Goal: Communication & Community: Participate in discussion

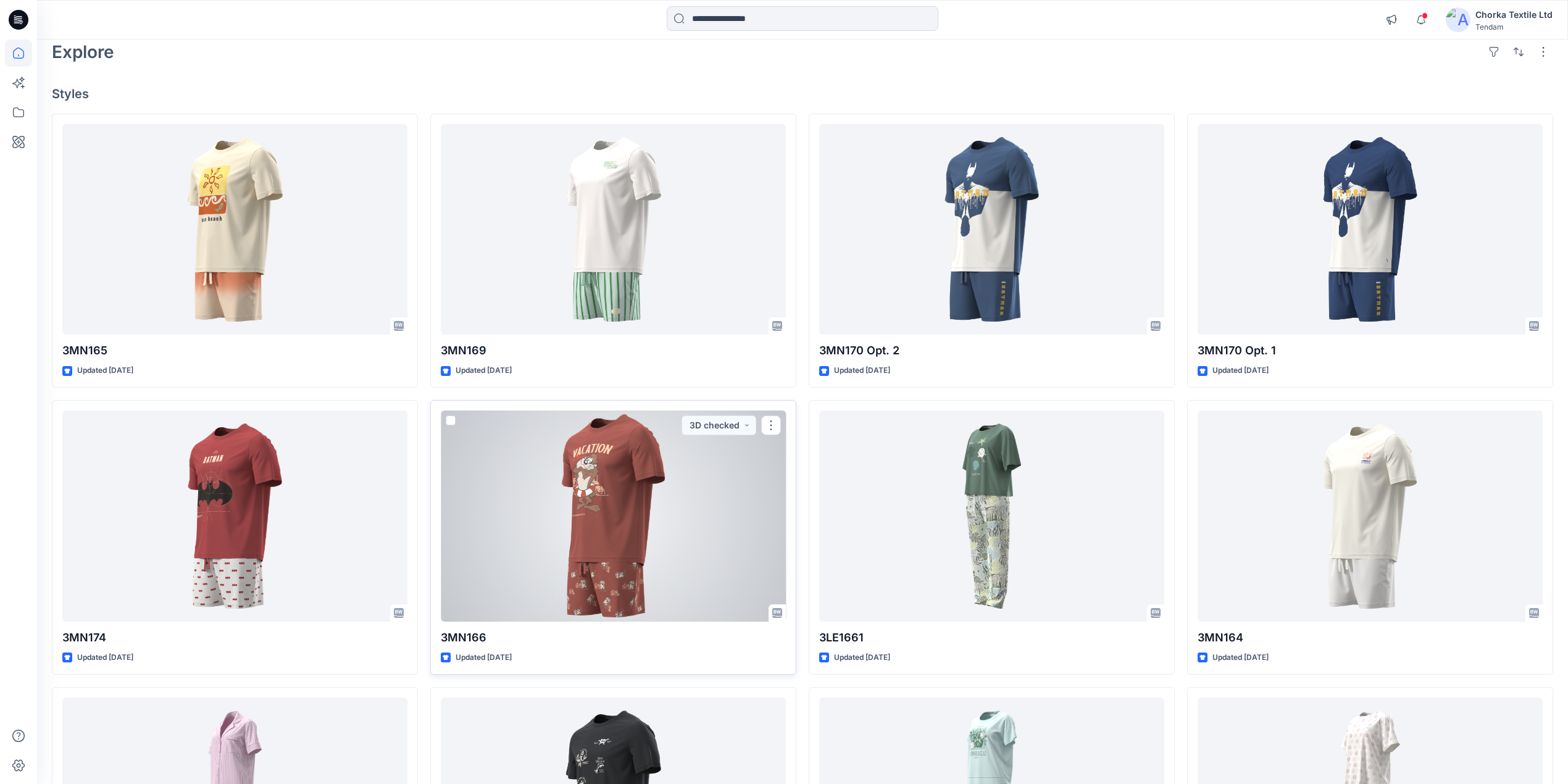
scroll to position [247, 0]
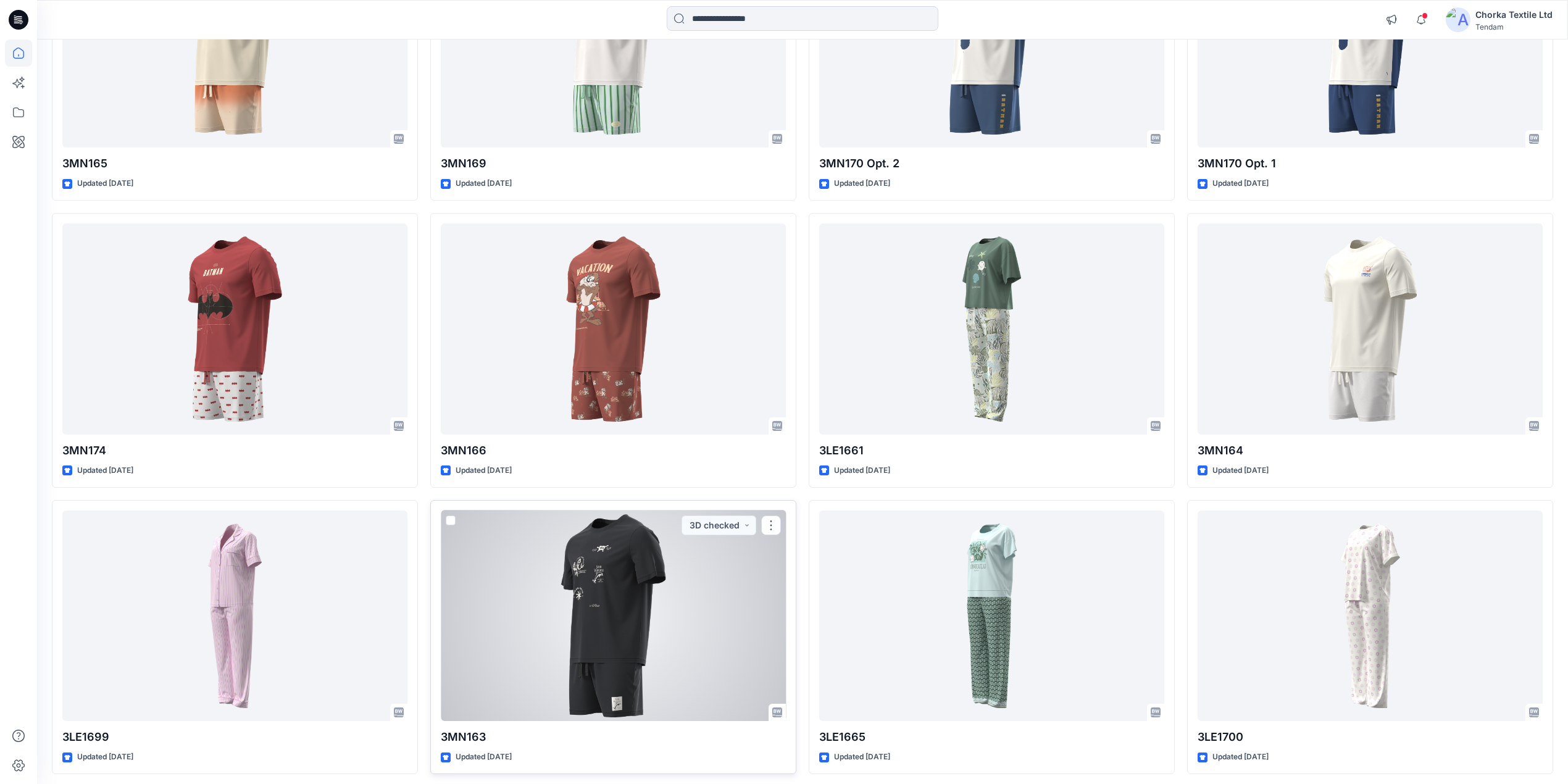
click at [658, 606] on div at bounding box center [613, 616] width 345 height 211
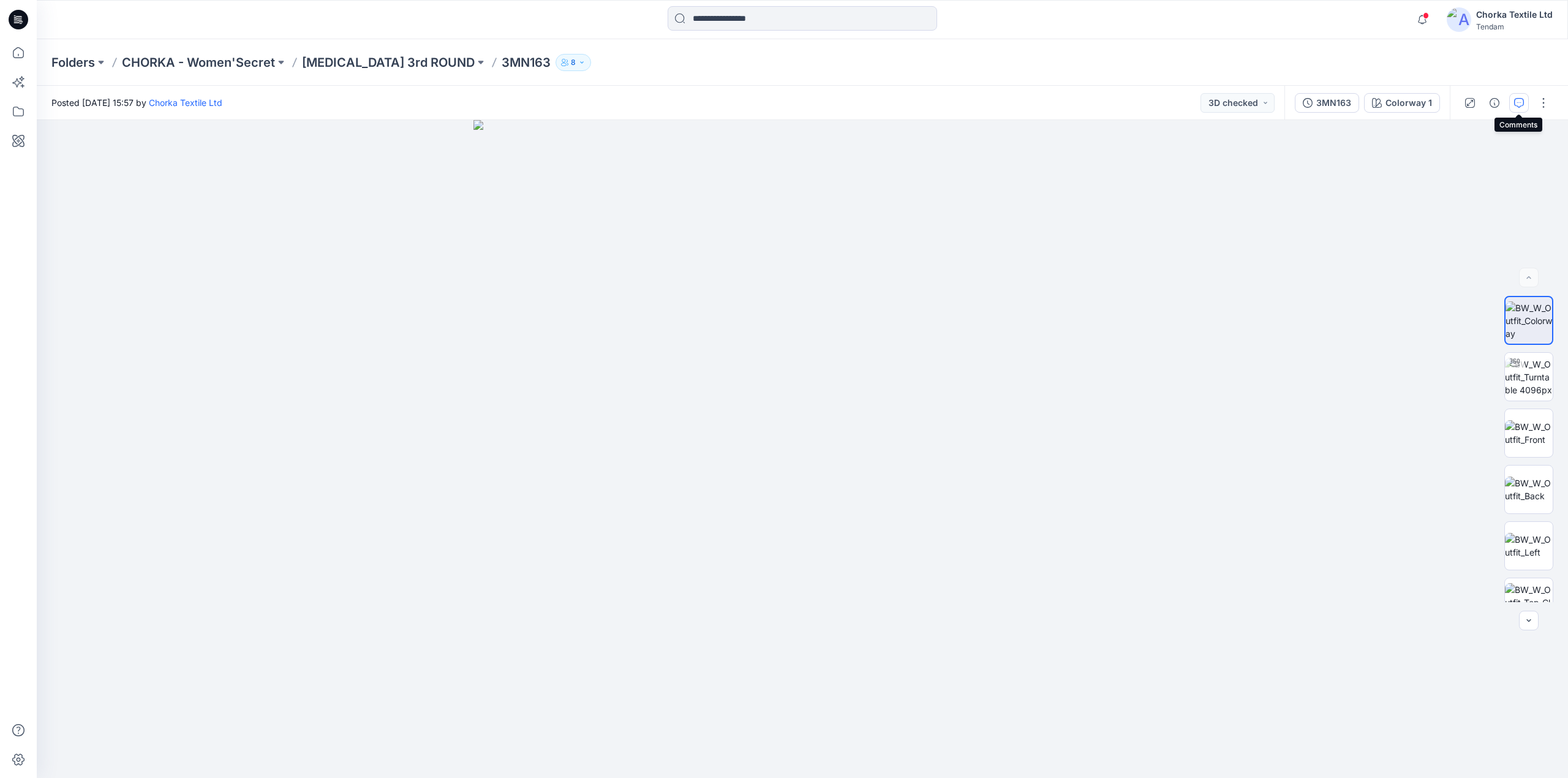
click at [1517, 102] on icon "button" at bounding box center [1519, 103] width 10 height 10
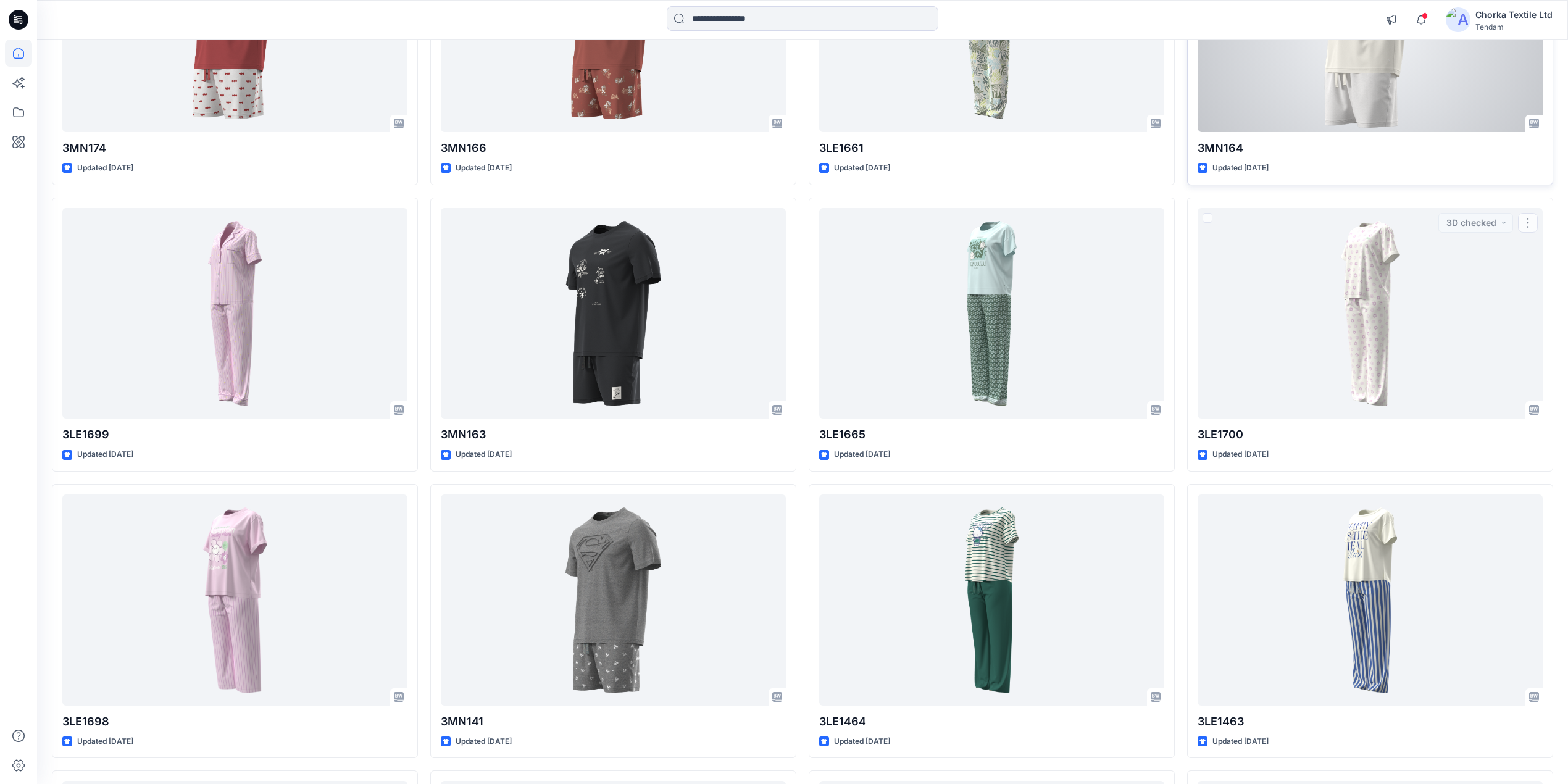
scroll to position [379, 0]
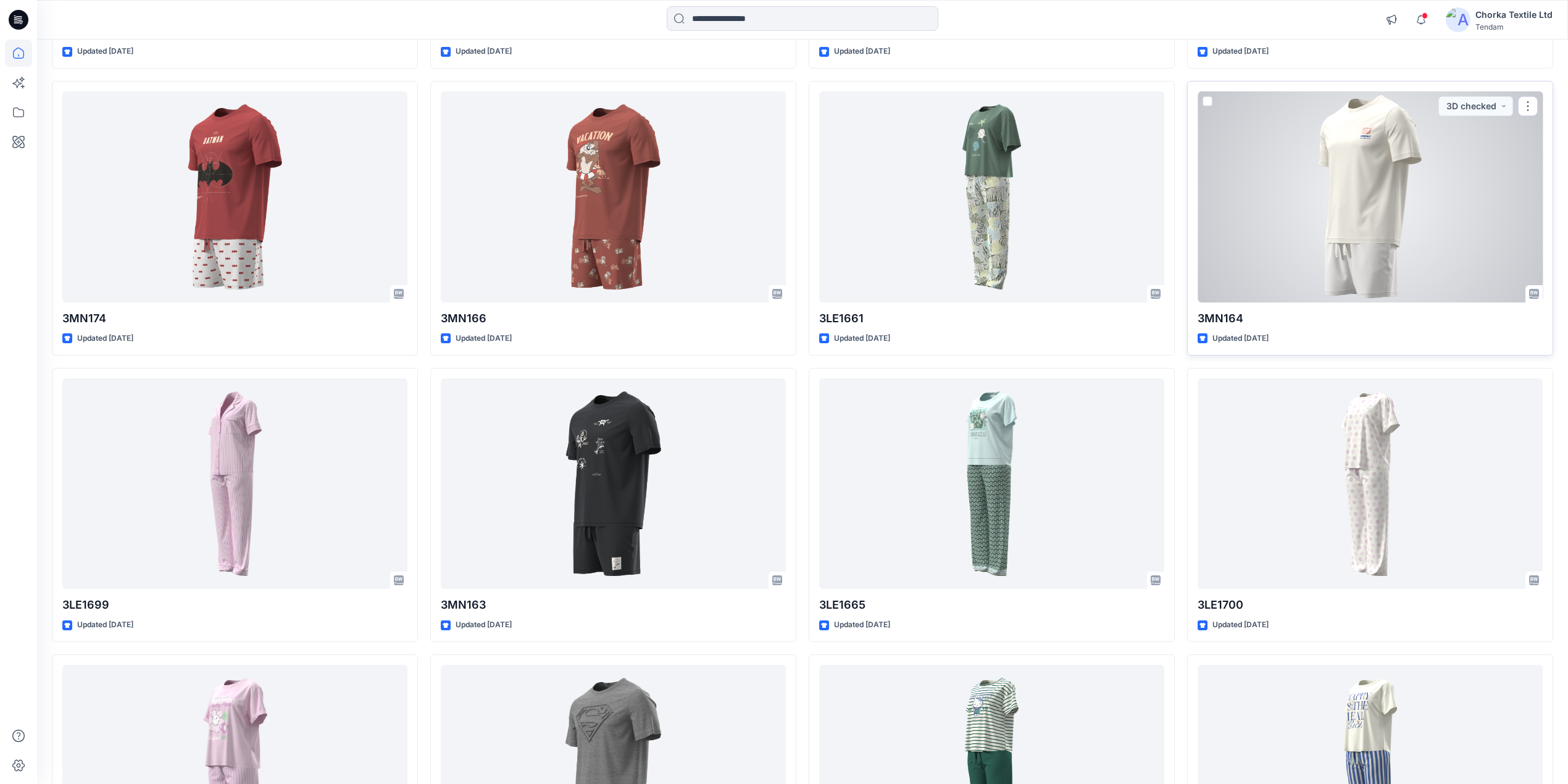
click at [1354, 226] on div at bounding box center [1370, 197] width 345 height 211
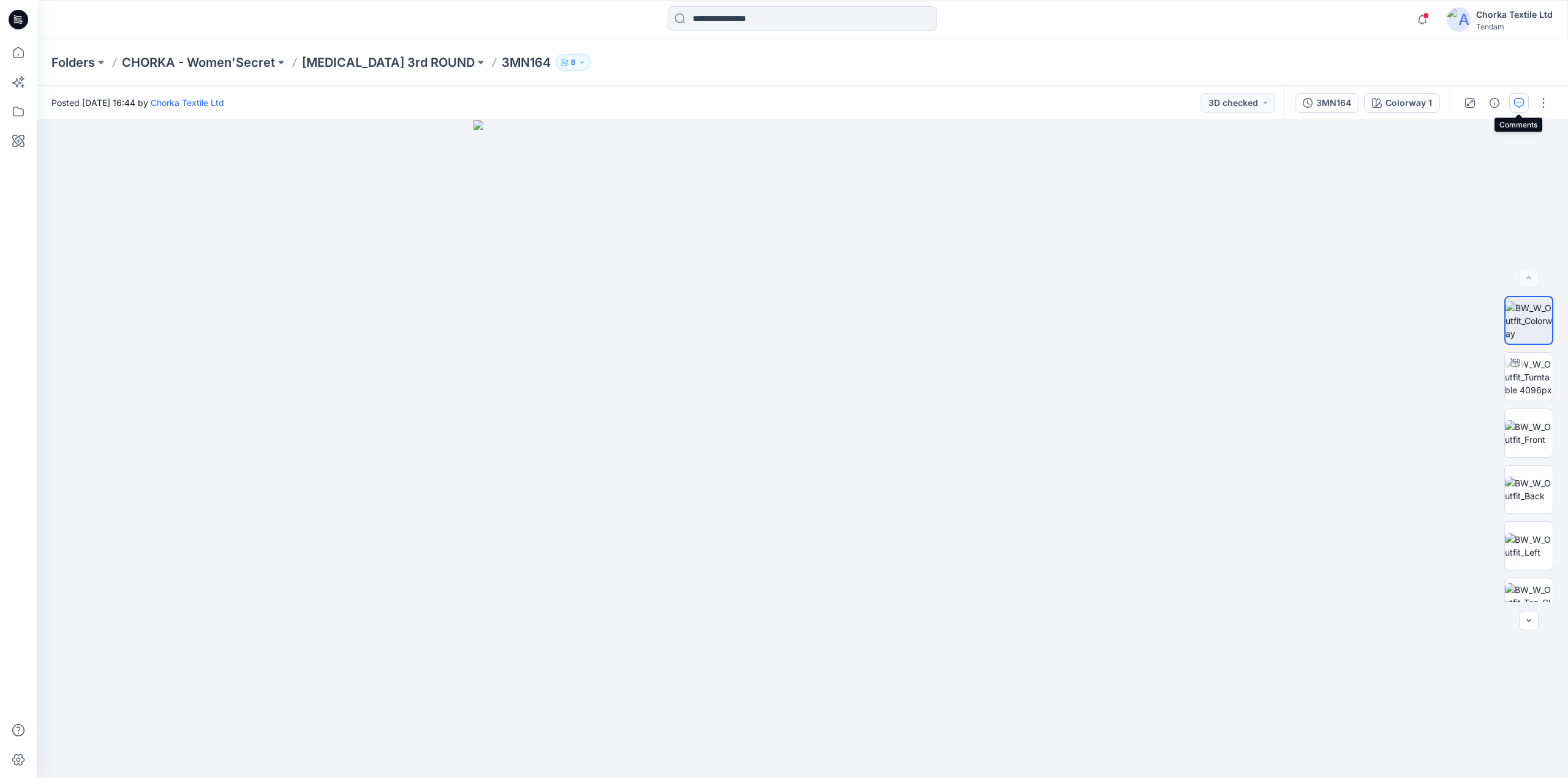
click at [1519, 101] on icon "button" at bounding box center [1519, 103] width 10 height 10
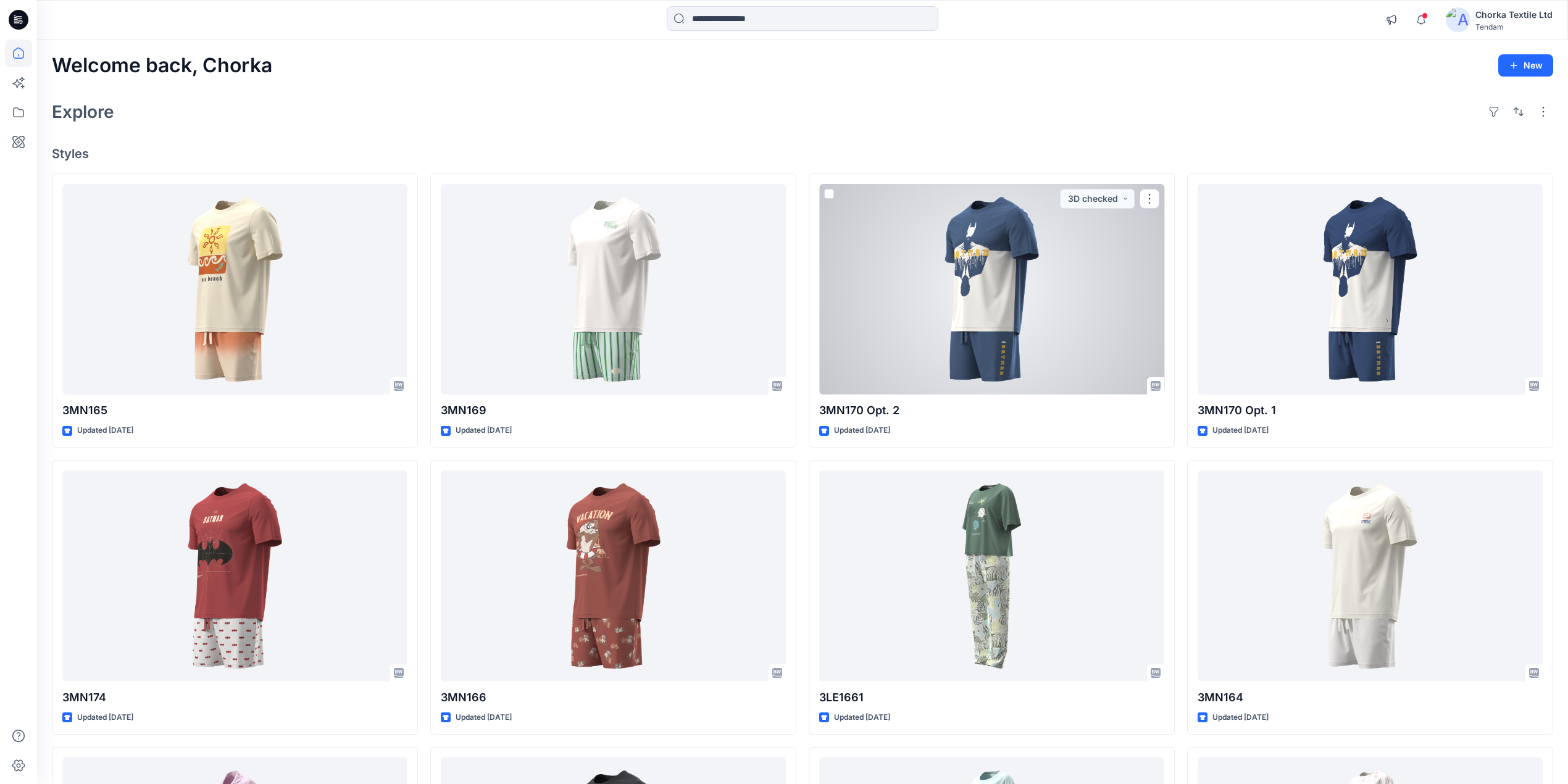
click at [998, 264] on div at bounding box center [992, 290] width 345 height 211
click at [963, 305] on div at bounding box center [992, 290] width 345 height 211
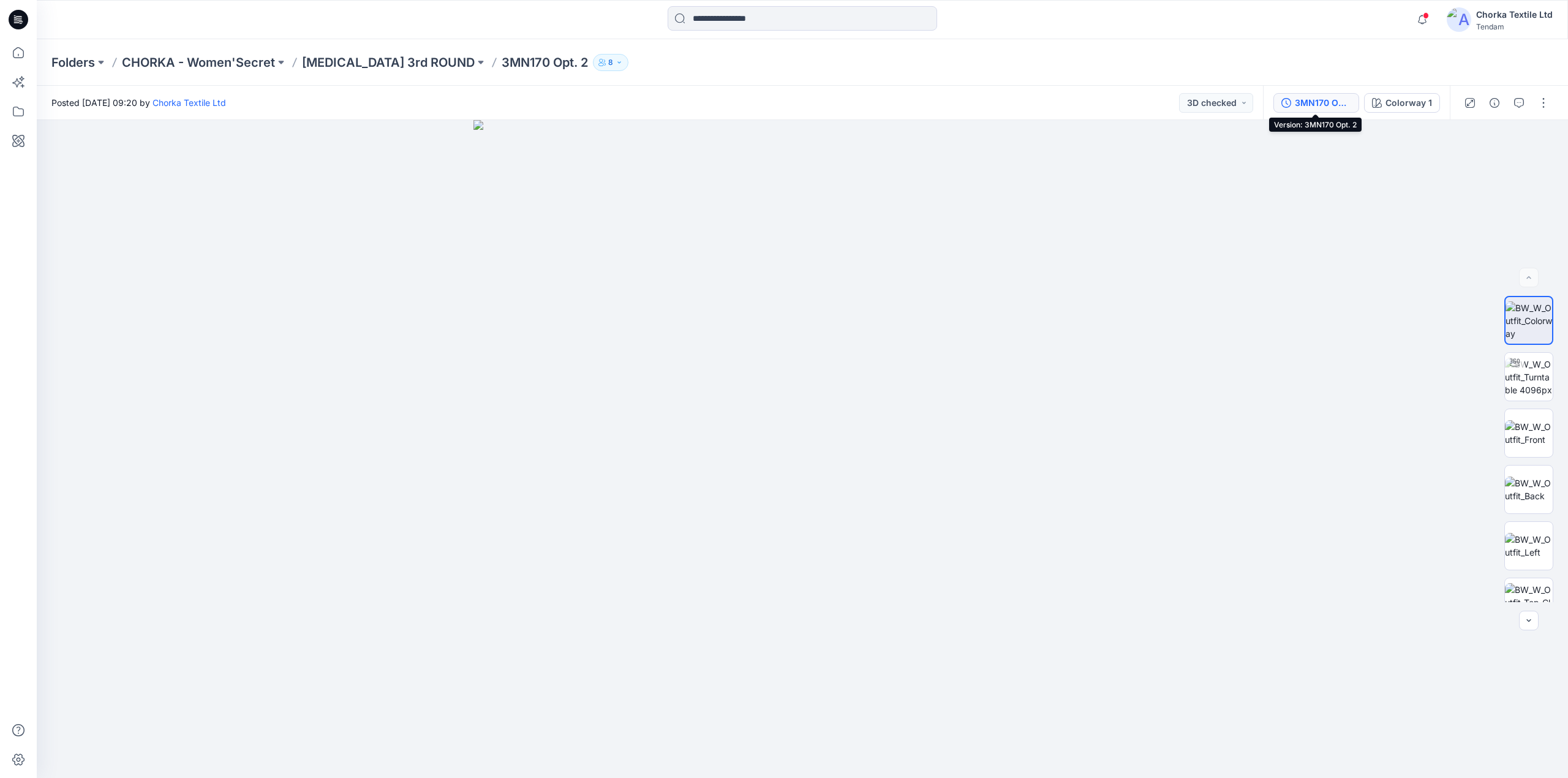
click at [1305, 99] on div "3MN170 Opt. 2" at bounding box center [1322, 103] width 56 height 14
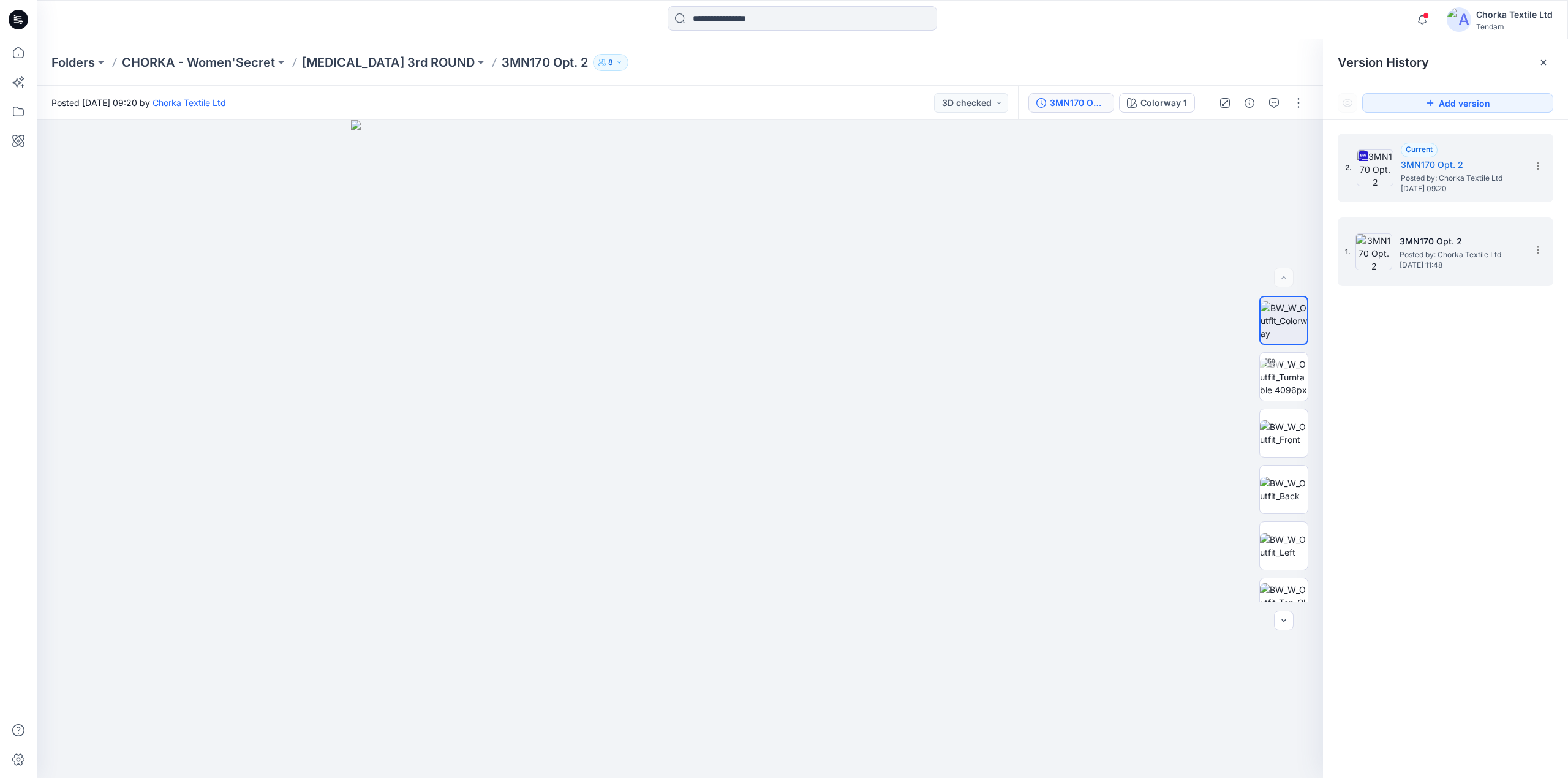
click at [1426, 251] on span "Posted by: Chorka Textile Ltd" at bounding box center [1461, 255] width 123 height 12
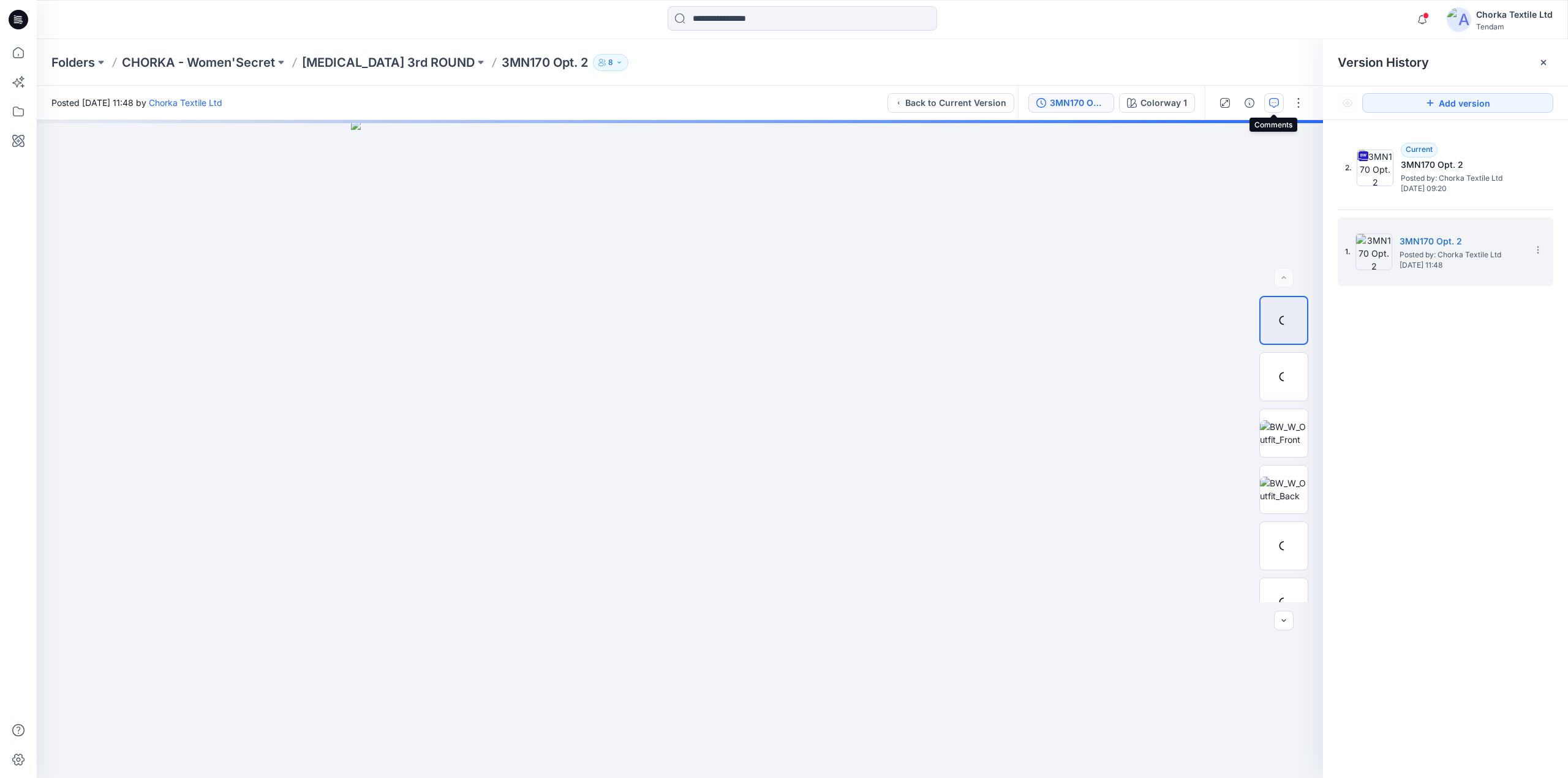
click at [1276, 101] on icon "button" at bounding box center [1274, 103] width 10 height 10
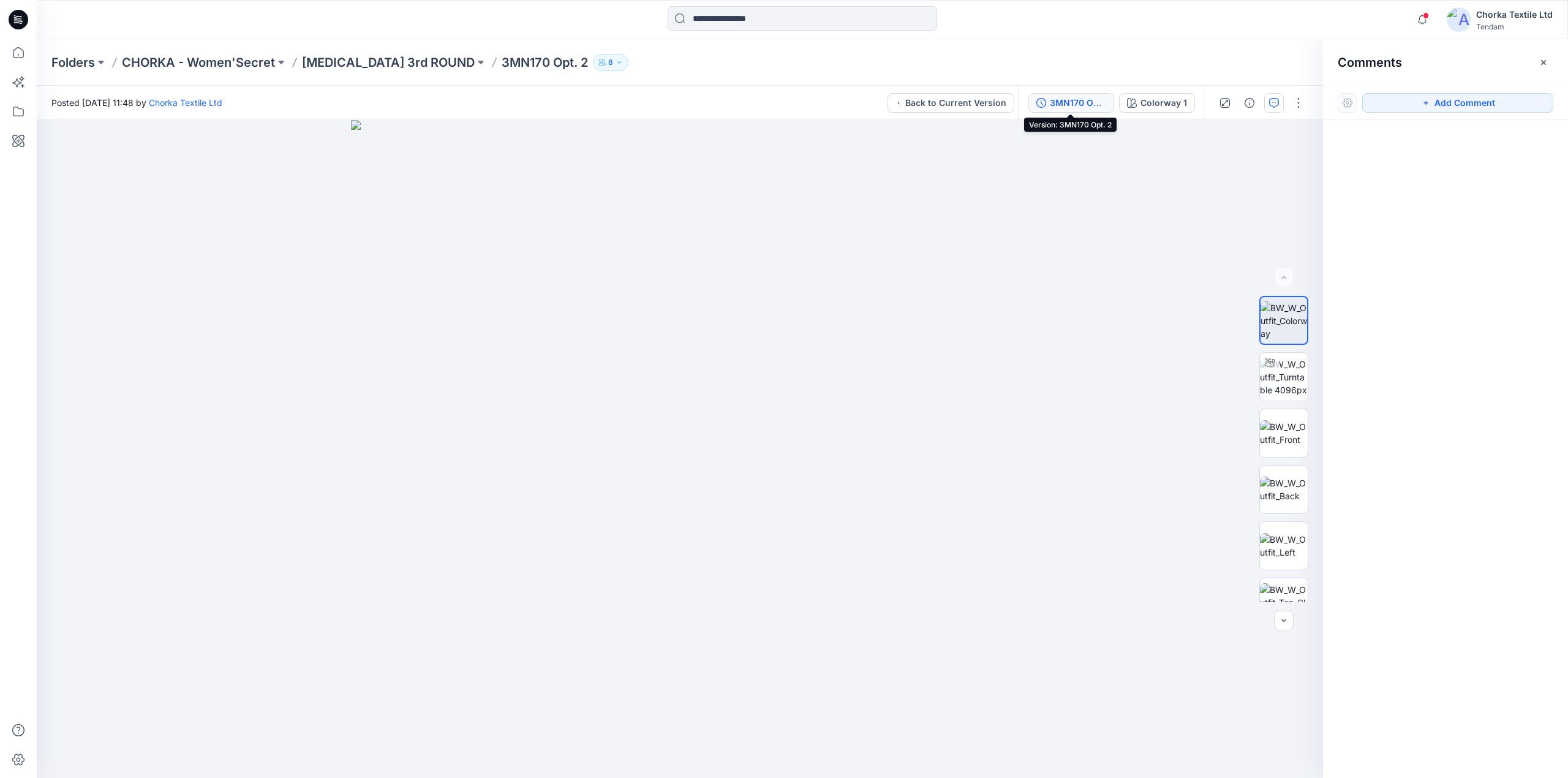
click at [1057, 99] on div "3MN170 Opt. 2" at bounding box center [1078, 103] width 56 height 14
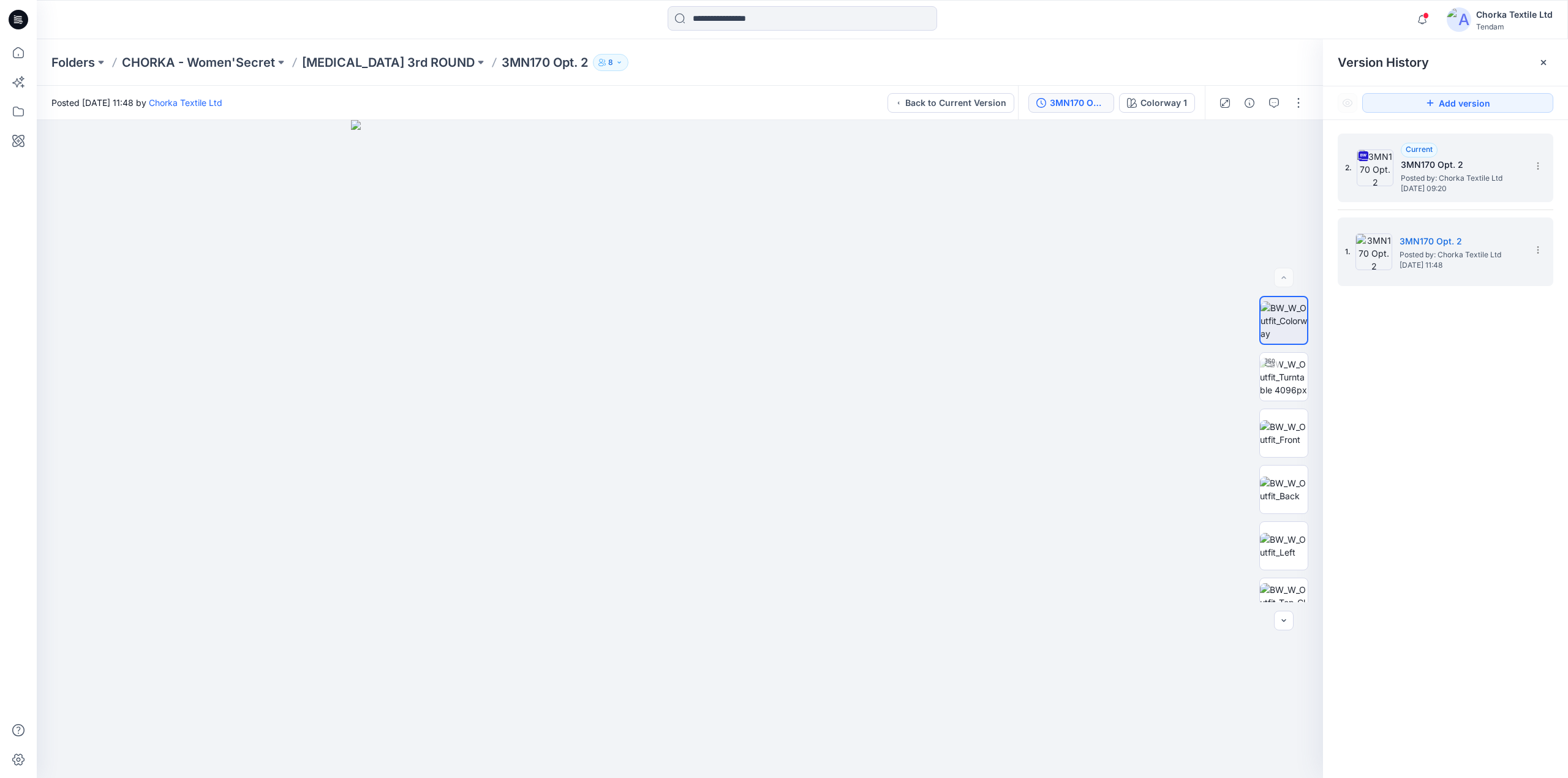
click at [1469, 177] on span "Posted by: Chorka Textile Ltd" at bounding box center [1462, 178] width 123 height 12
click at [1273, 99] on icon "button" at bounding box center [1274, 103] width 10 height 10
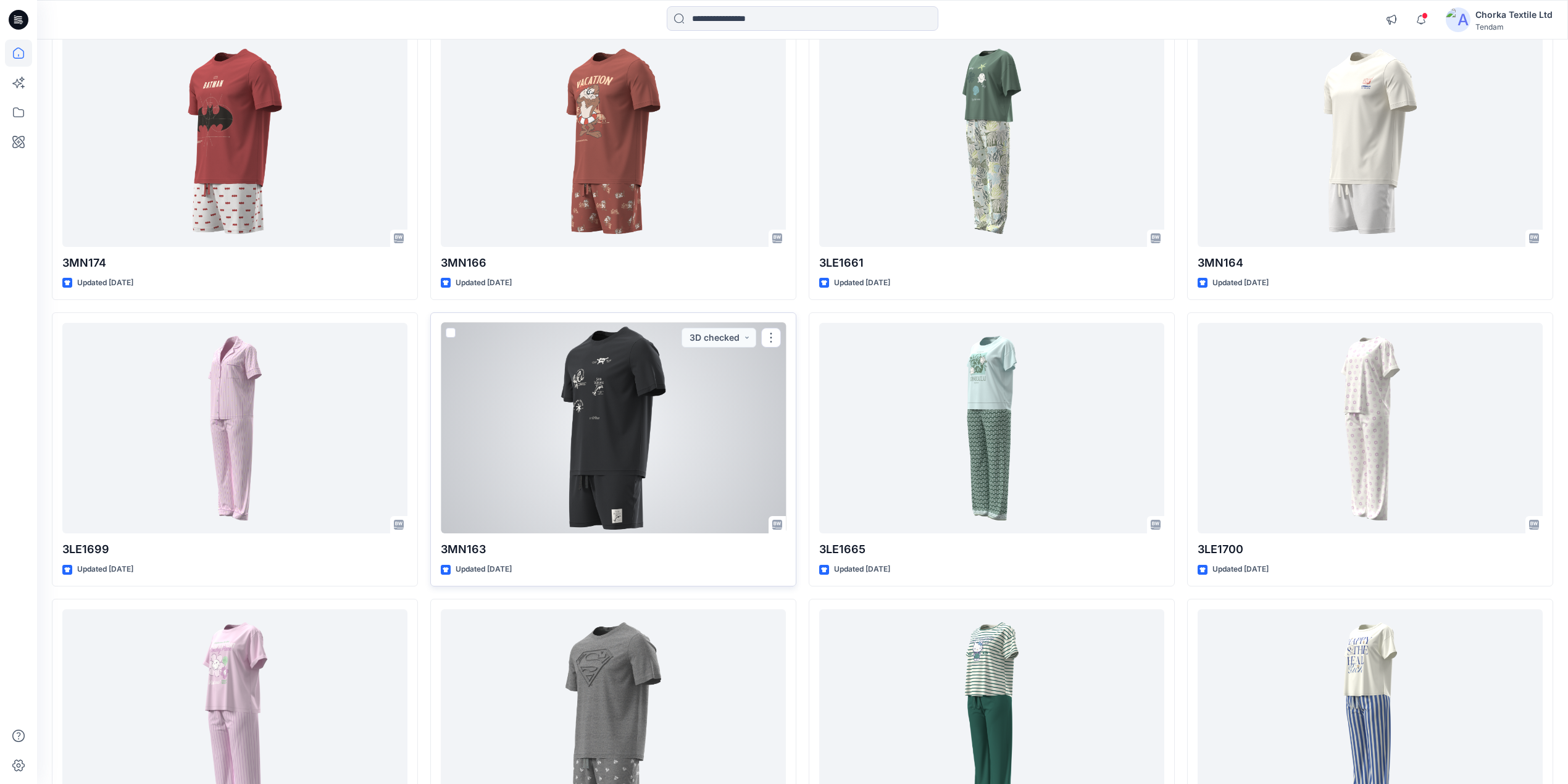
scroll to position [494, 0]
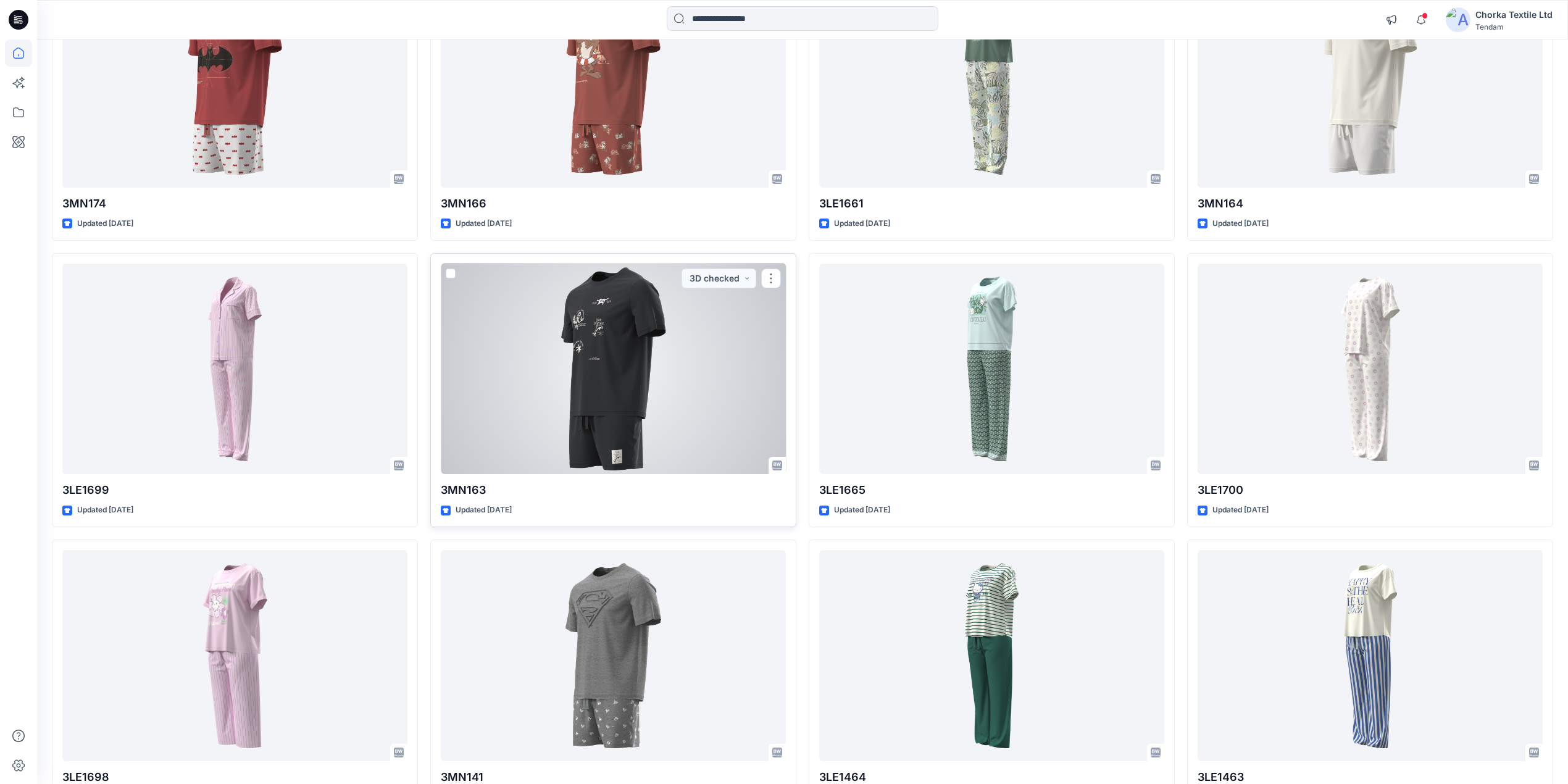
click at [617, 397] on div at bounding box center [613, 369] width 345 height 211
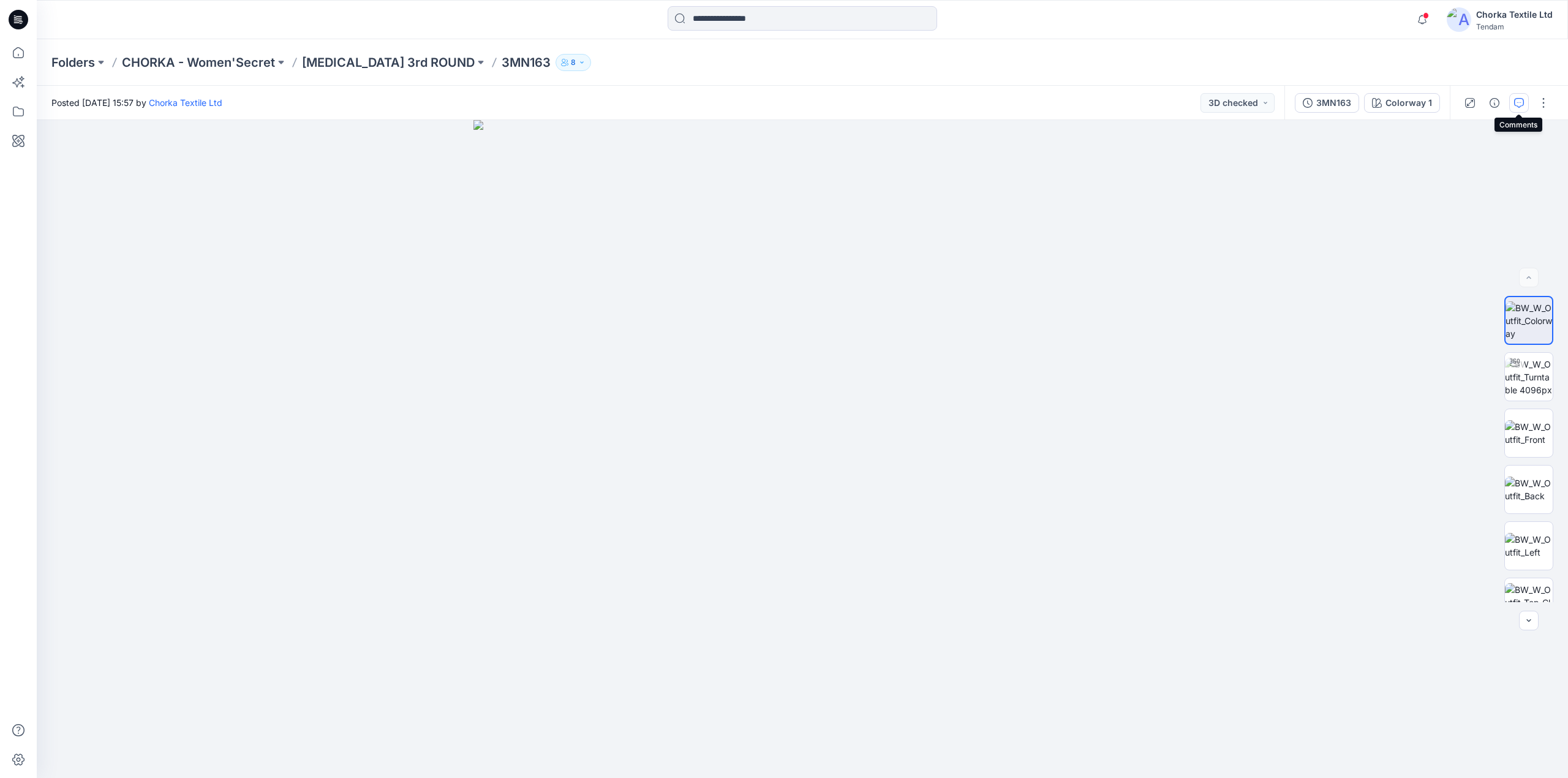
click at [1522, 101] on icon "button" at bounding box center [1519, 103] width 10 height 10
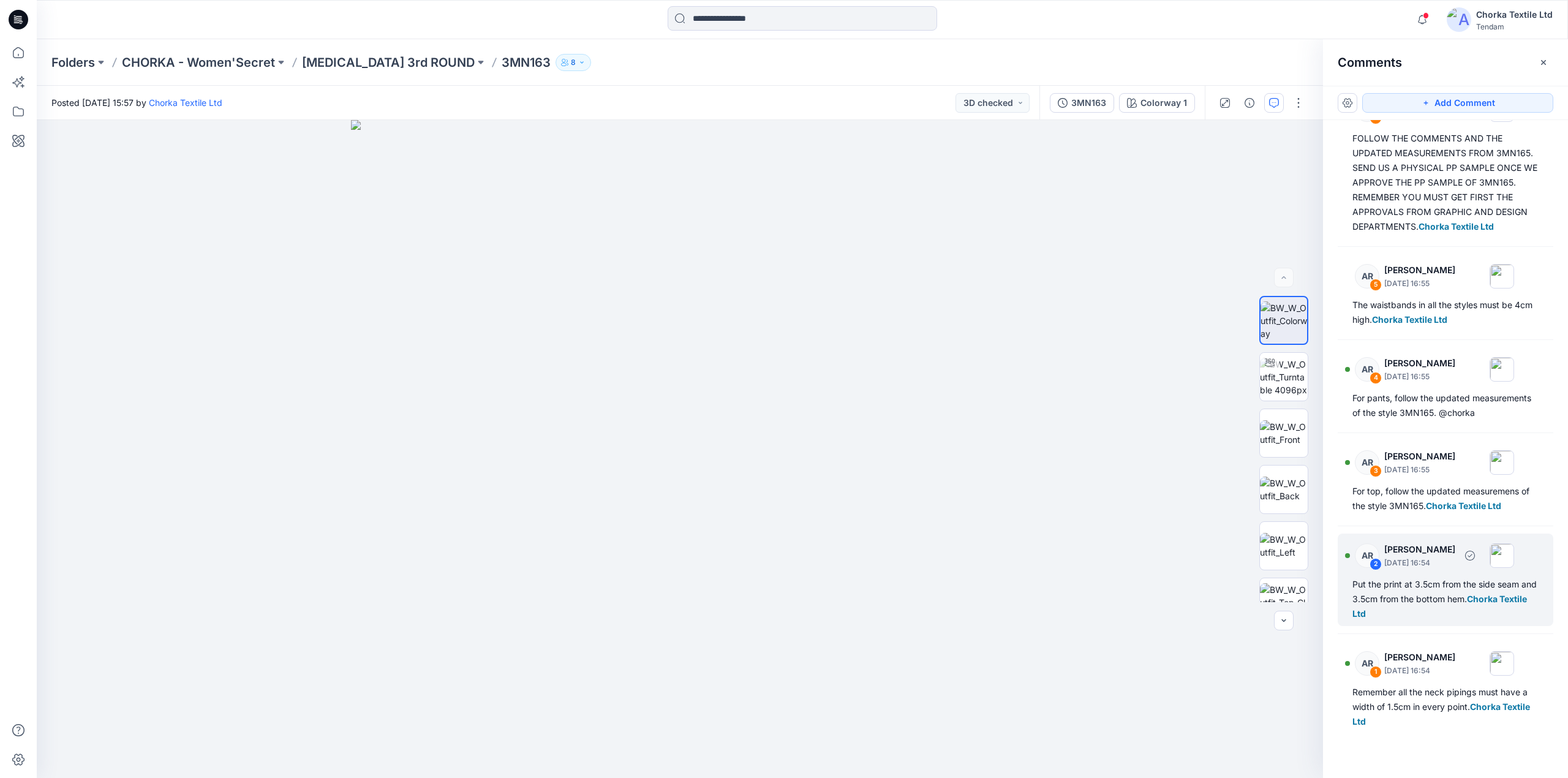
scroll to position [78, 0]
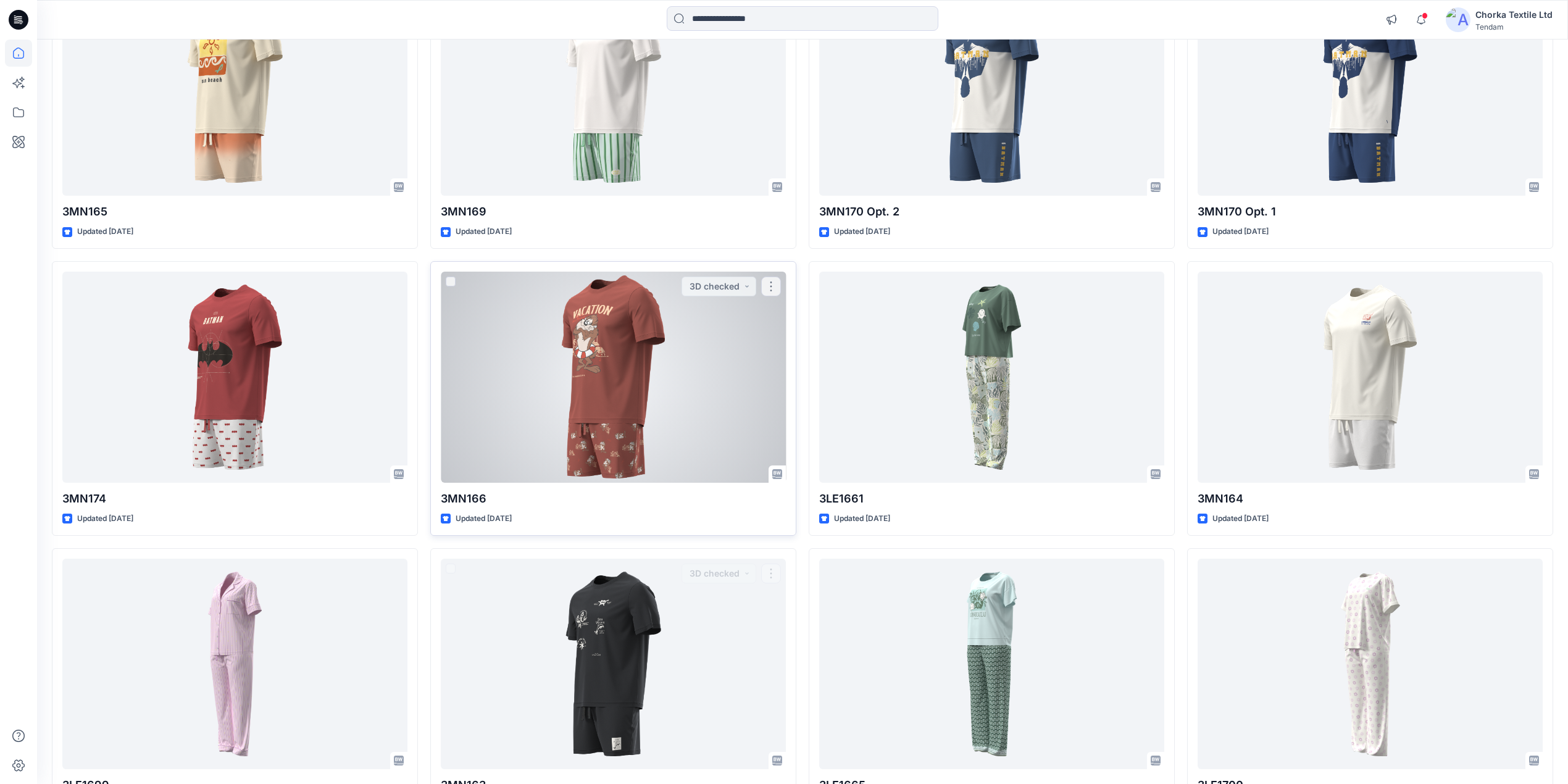
scroll to position [82, 0]
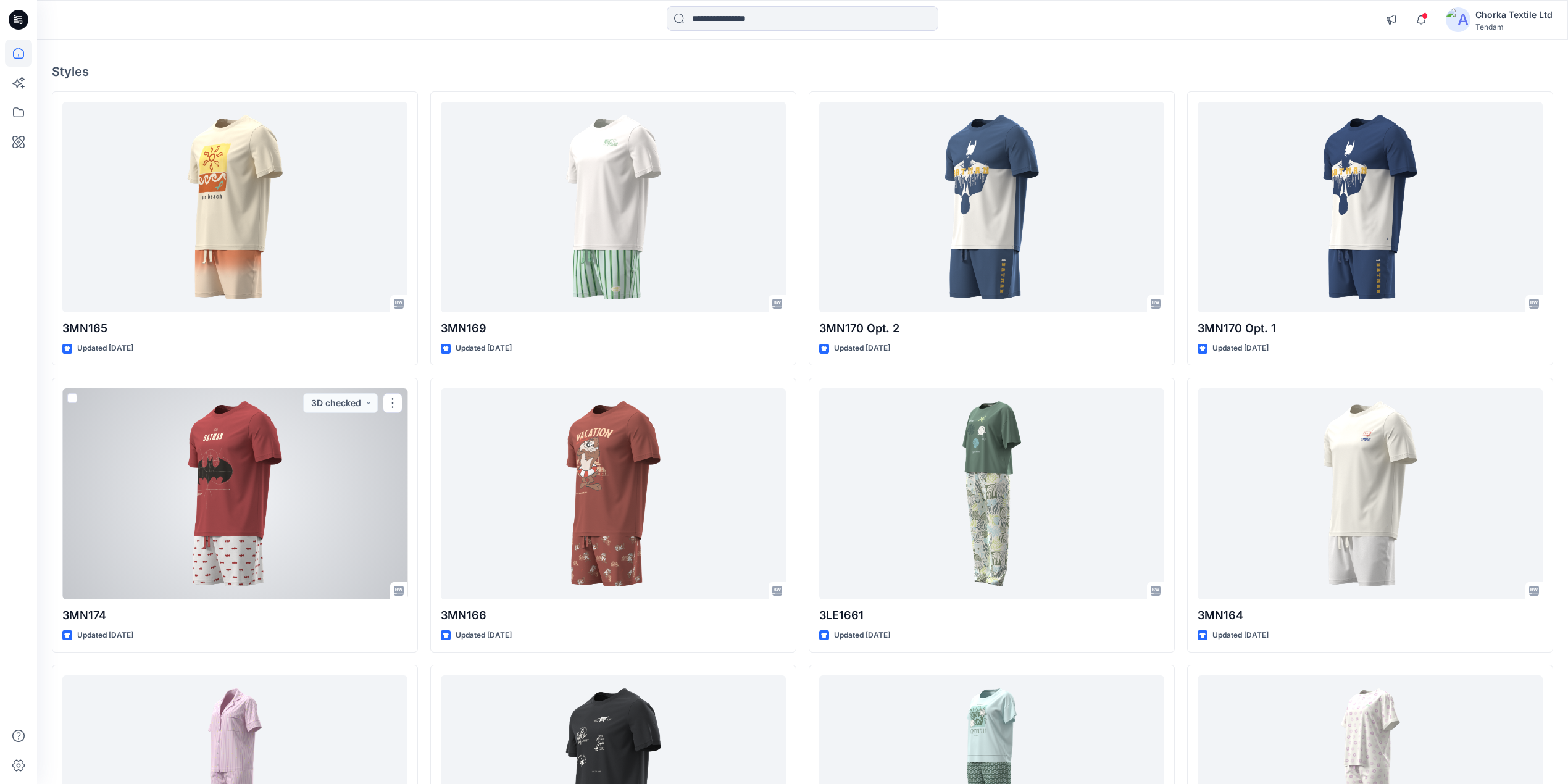
click at [211, 523] on div at bounding box center [234, 494] width 345 height 211
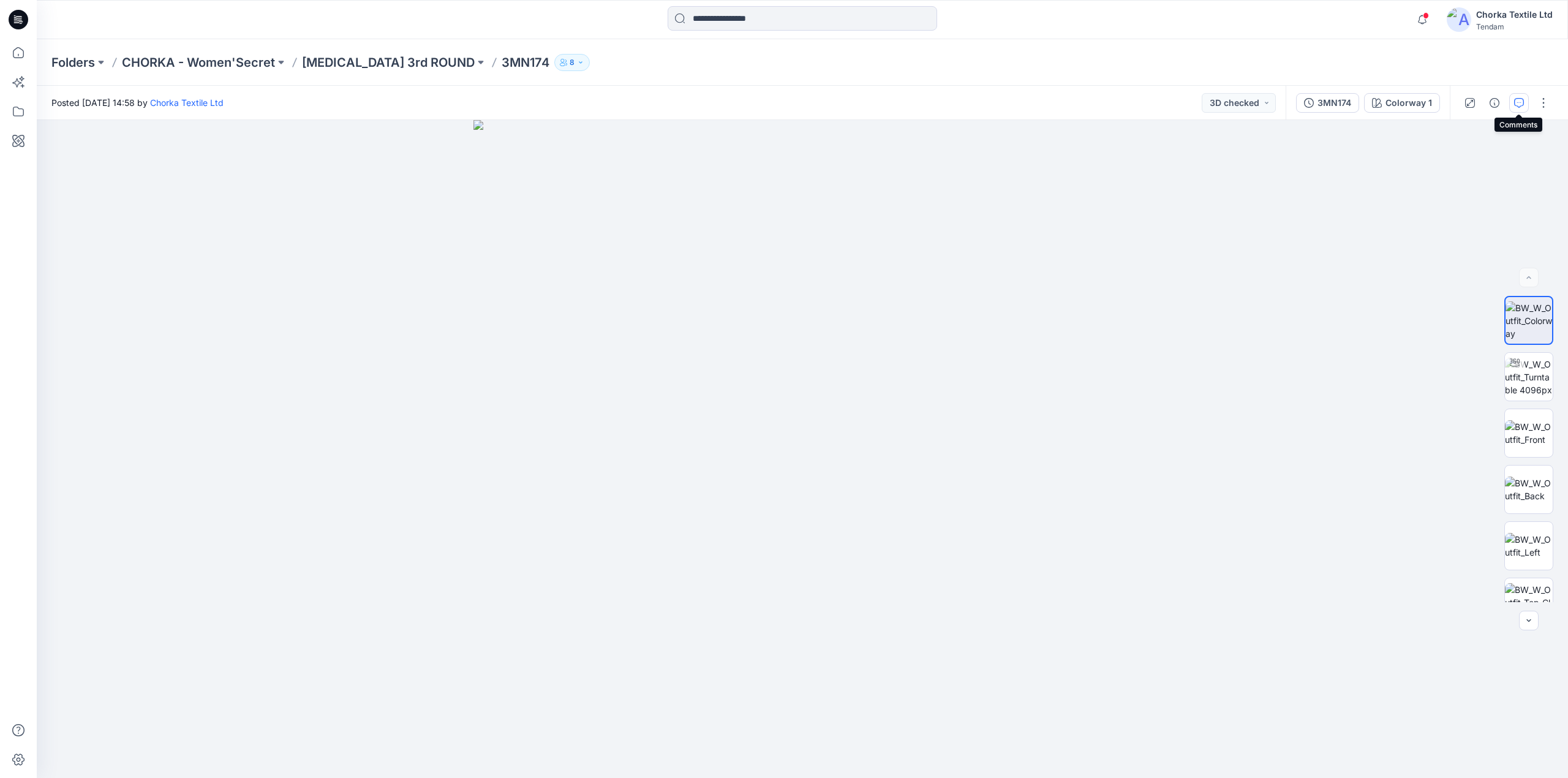
click at [1522, 101] on icon "button" at bounding box center [1519, 103] width 10 height 10
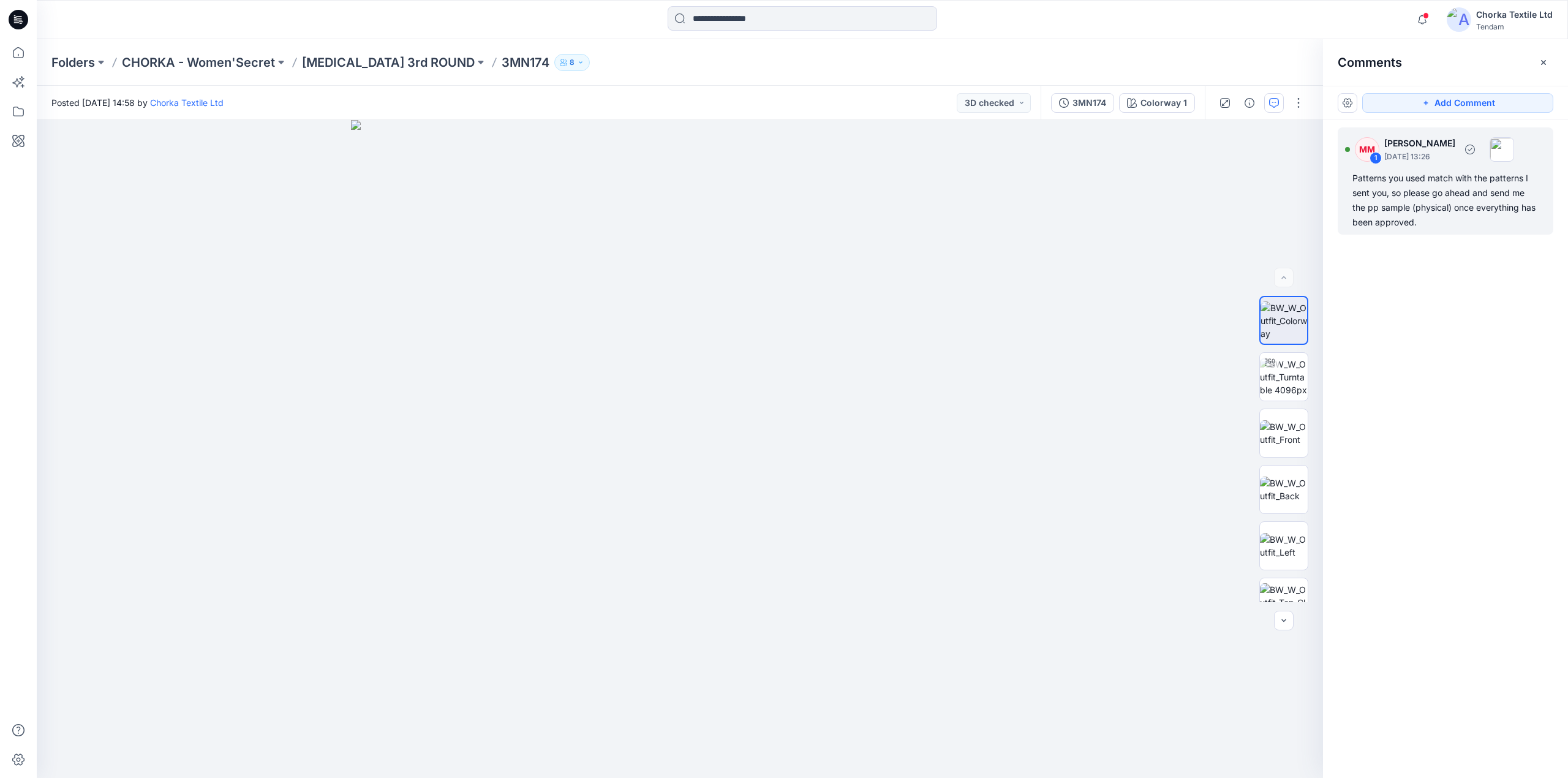
click at [1451, 221] on div "Patterns you used match with the patterns I sent you, so please go ahead and se…" at bounding box center [1445, 200] width 186 height 59
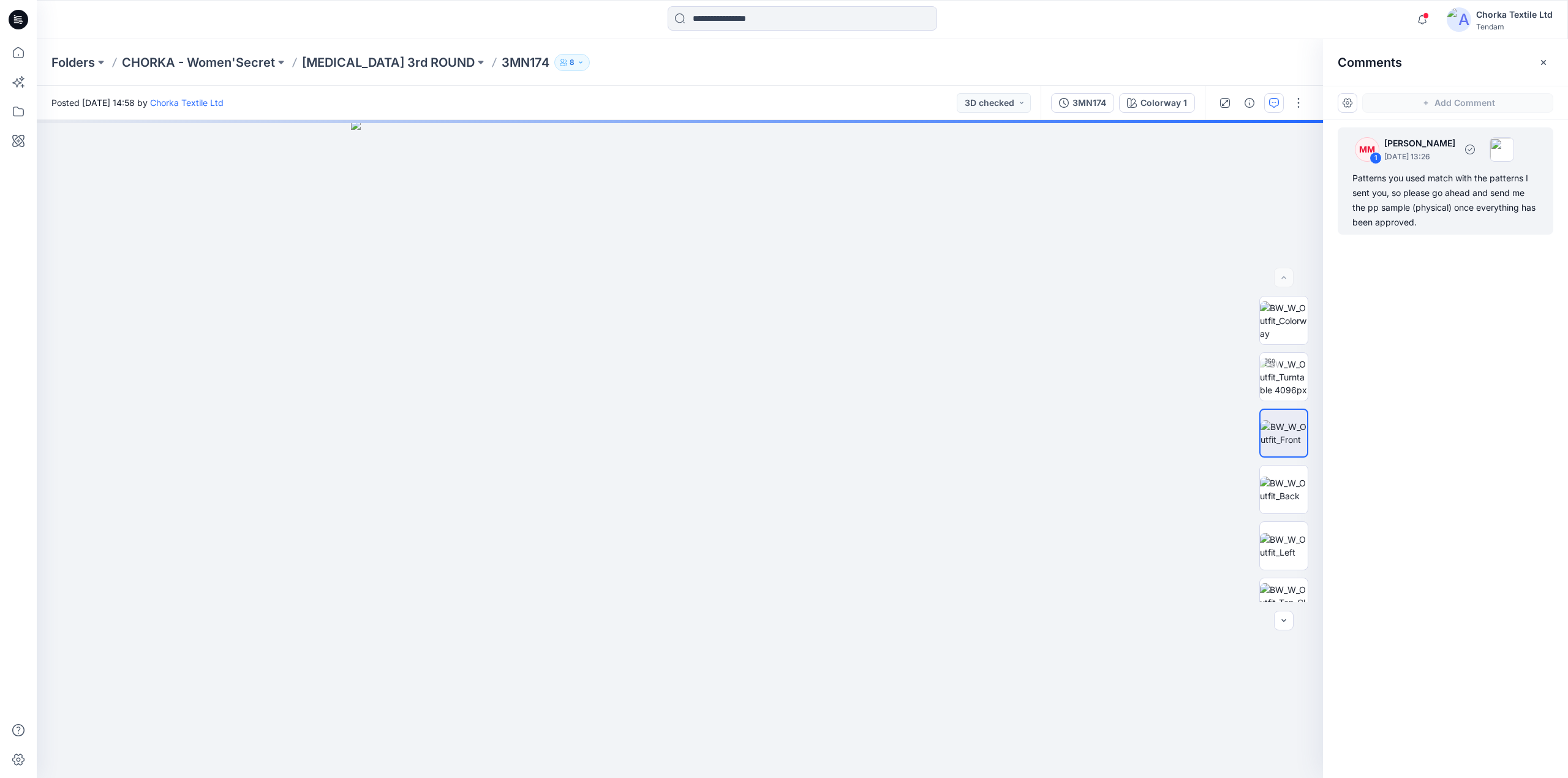
click at [1445, 184] on div "Patterns you used match with the patterns I sent you, so please go ahead and se…" at bounding box center [1445, 200] width 186 height 59
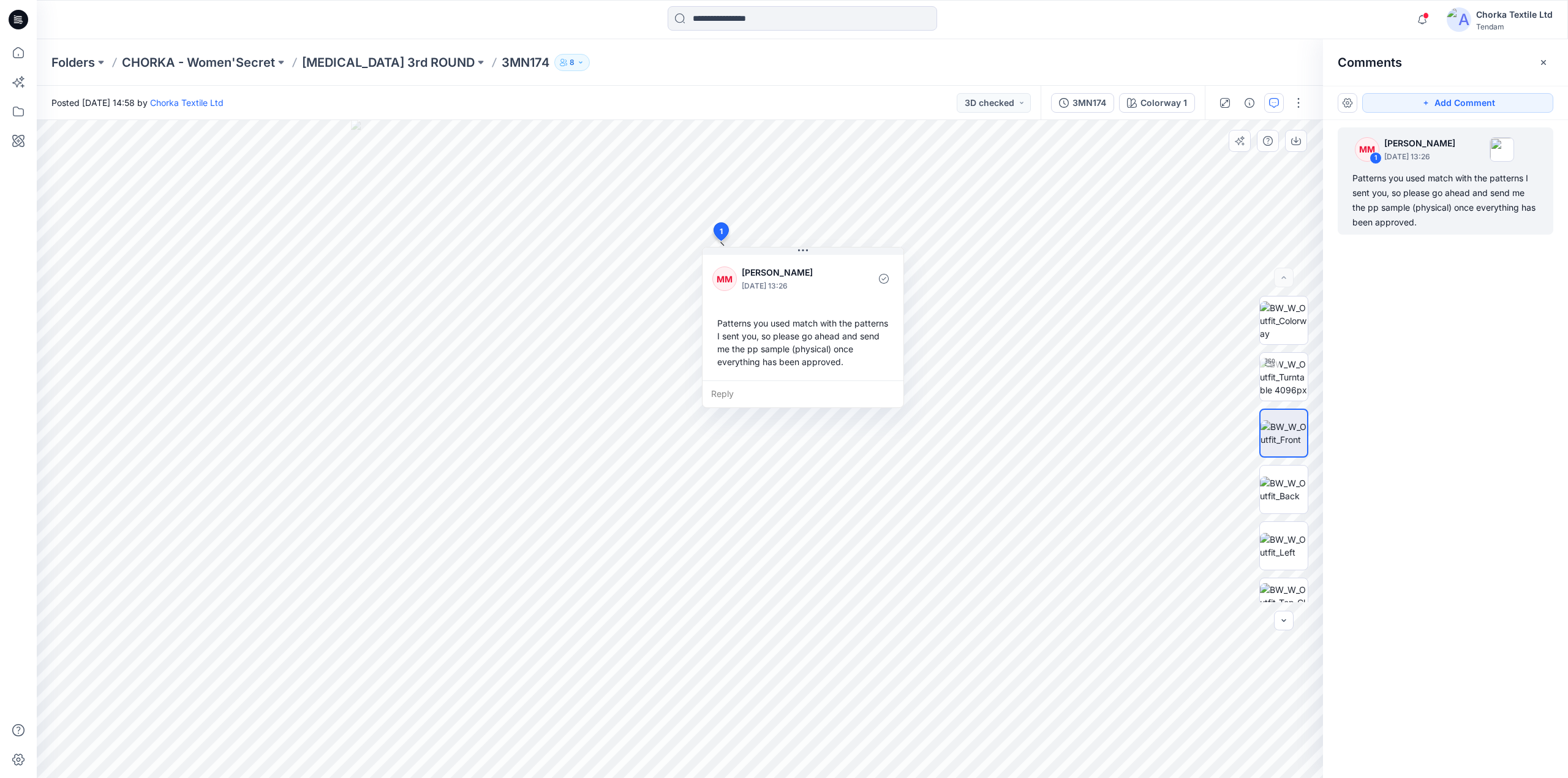
click at [751, 392] on div "Reply" at bounding box center [803, 394] width 201 height 27
type textarea "**********"
drag, startPoint x: 794, startPoint y: 391, endPoint x: 706, endPoint y: 391, distance: 88.0
click at [706, 391] on textarea "**********" at bounding box center [803, 395] width 201 height 30
click at [701, 381] on div "**********" at bounding box center [680, 449] width 1286 height 658
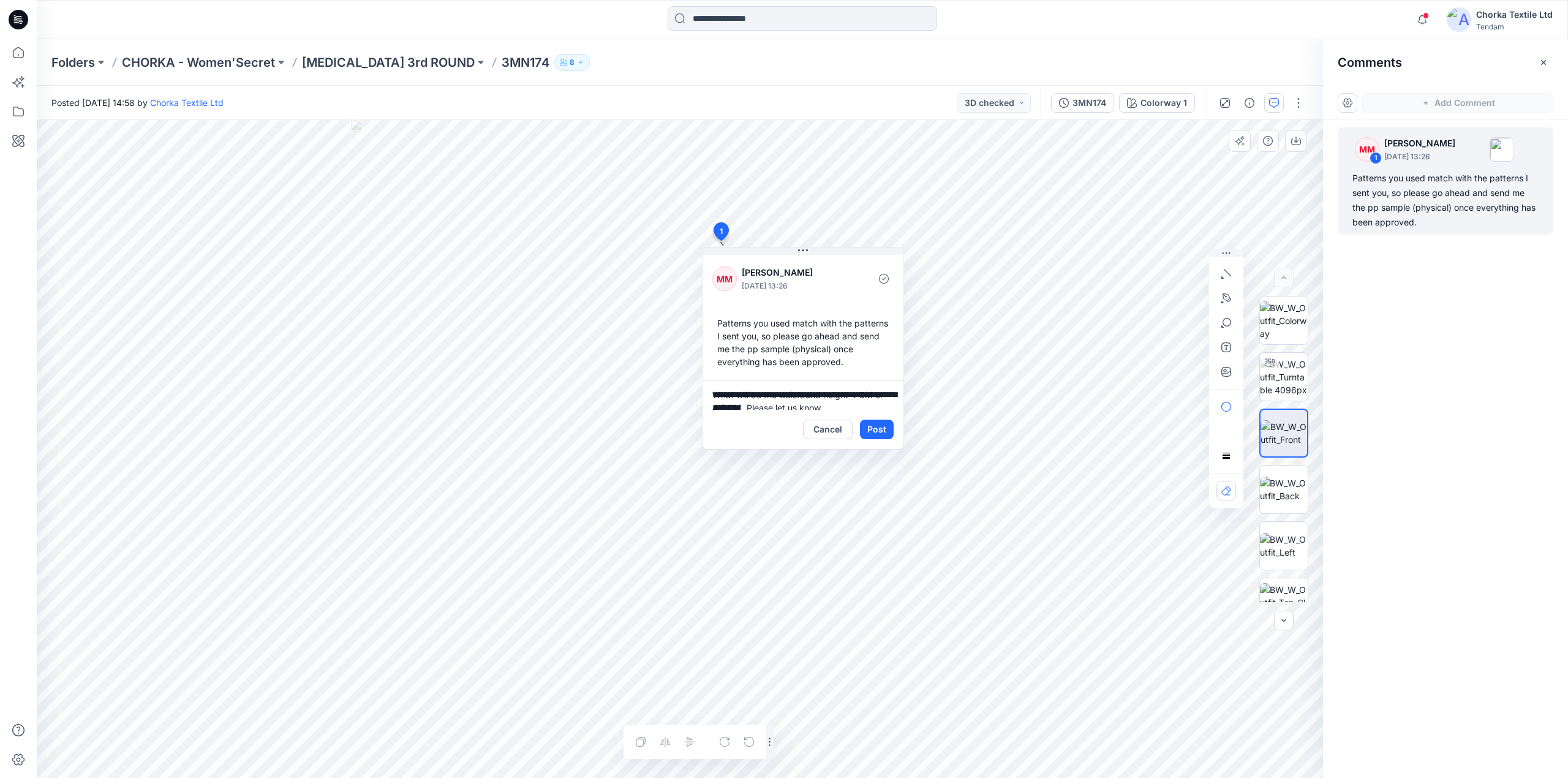
type textarea "**********"
click at [881, 429] on button "Post" at bounding box center [877, 429] width 34 height 20
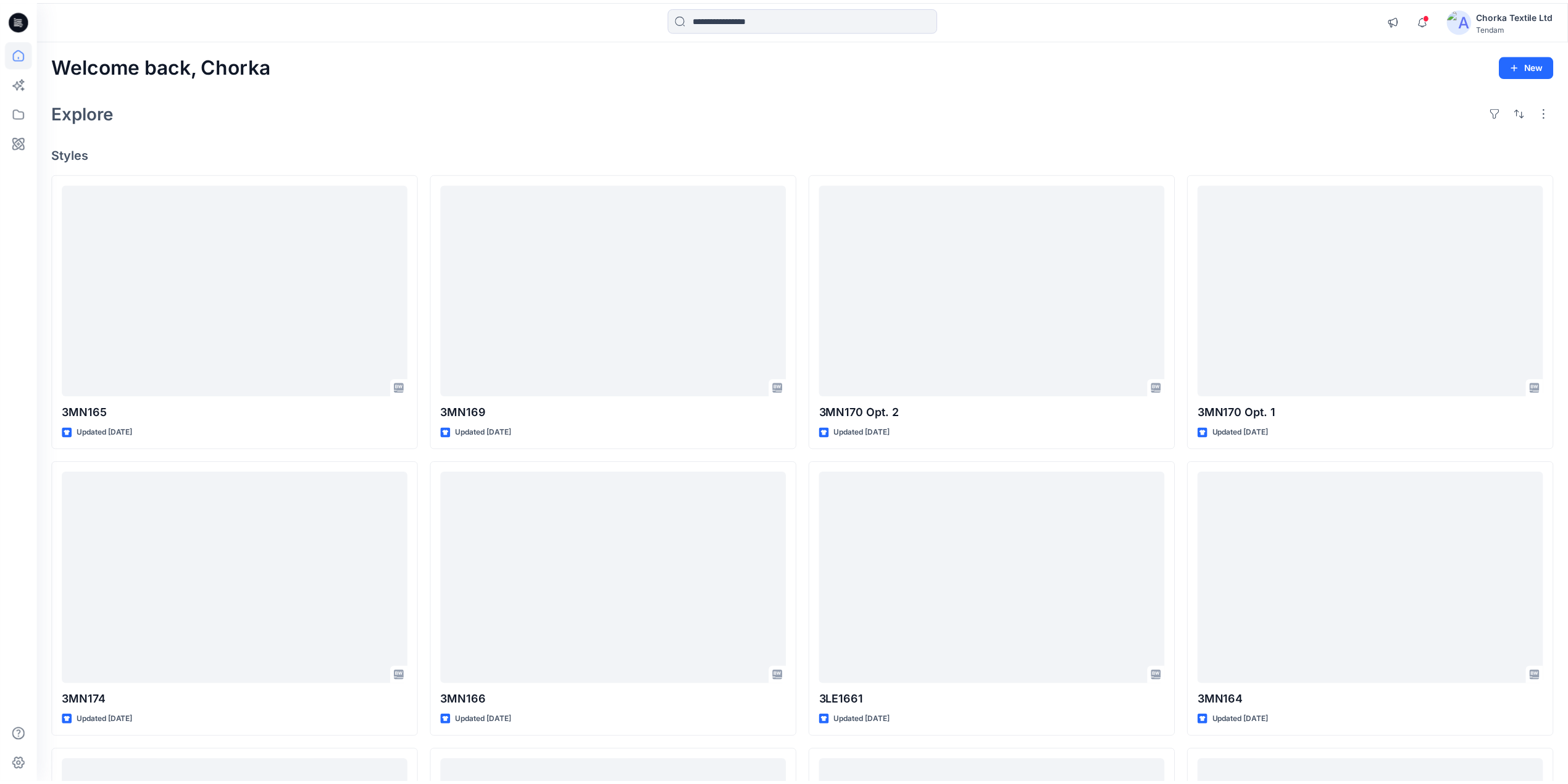
scroll to position [82, 0]
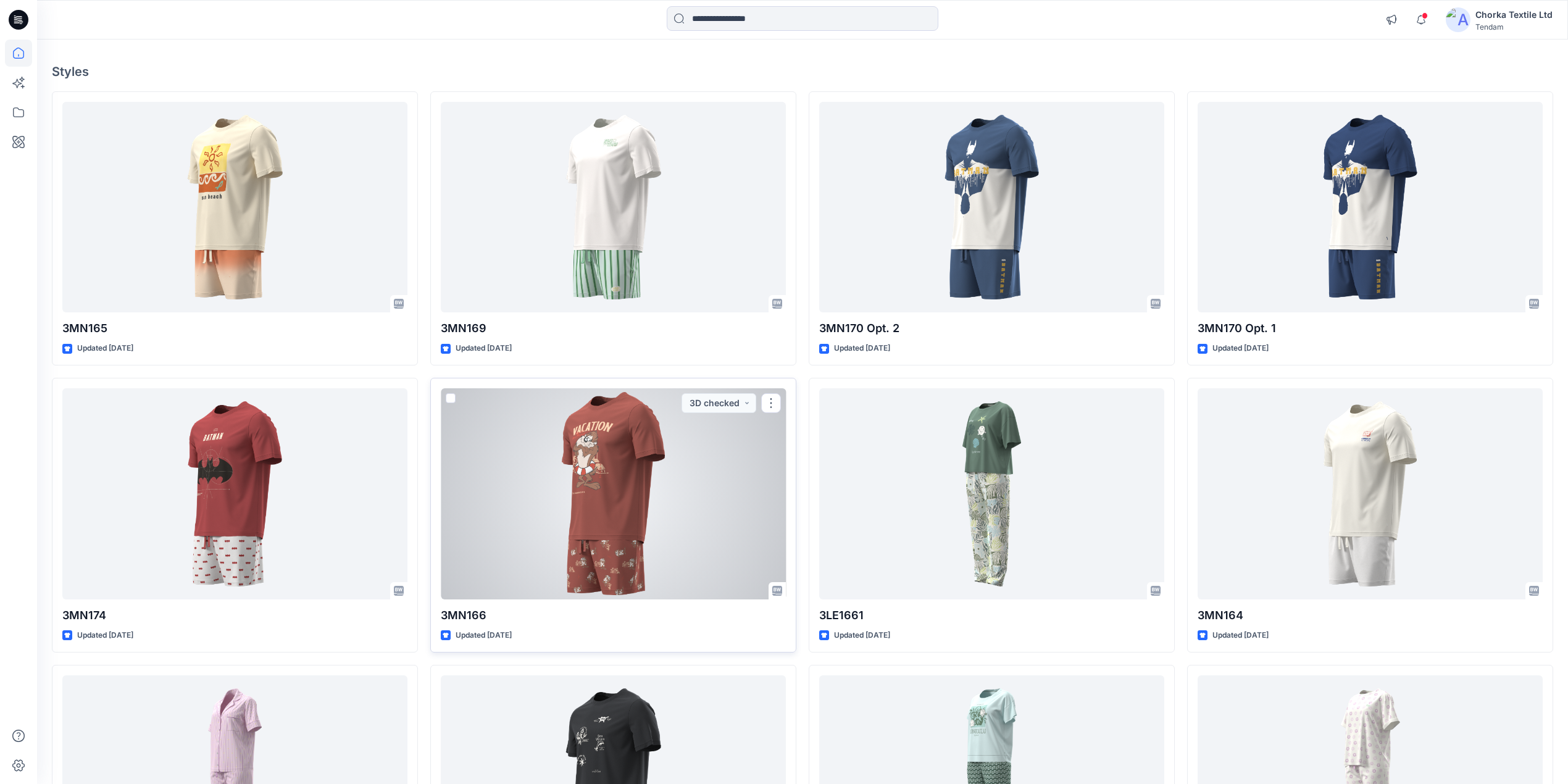
click at [615, 492] on div at bounding box center [613, 494] width 345 height 211
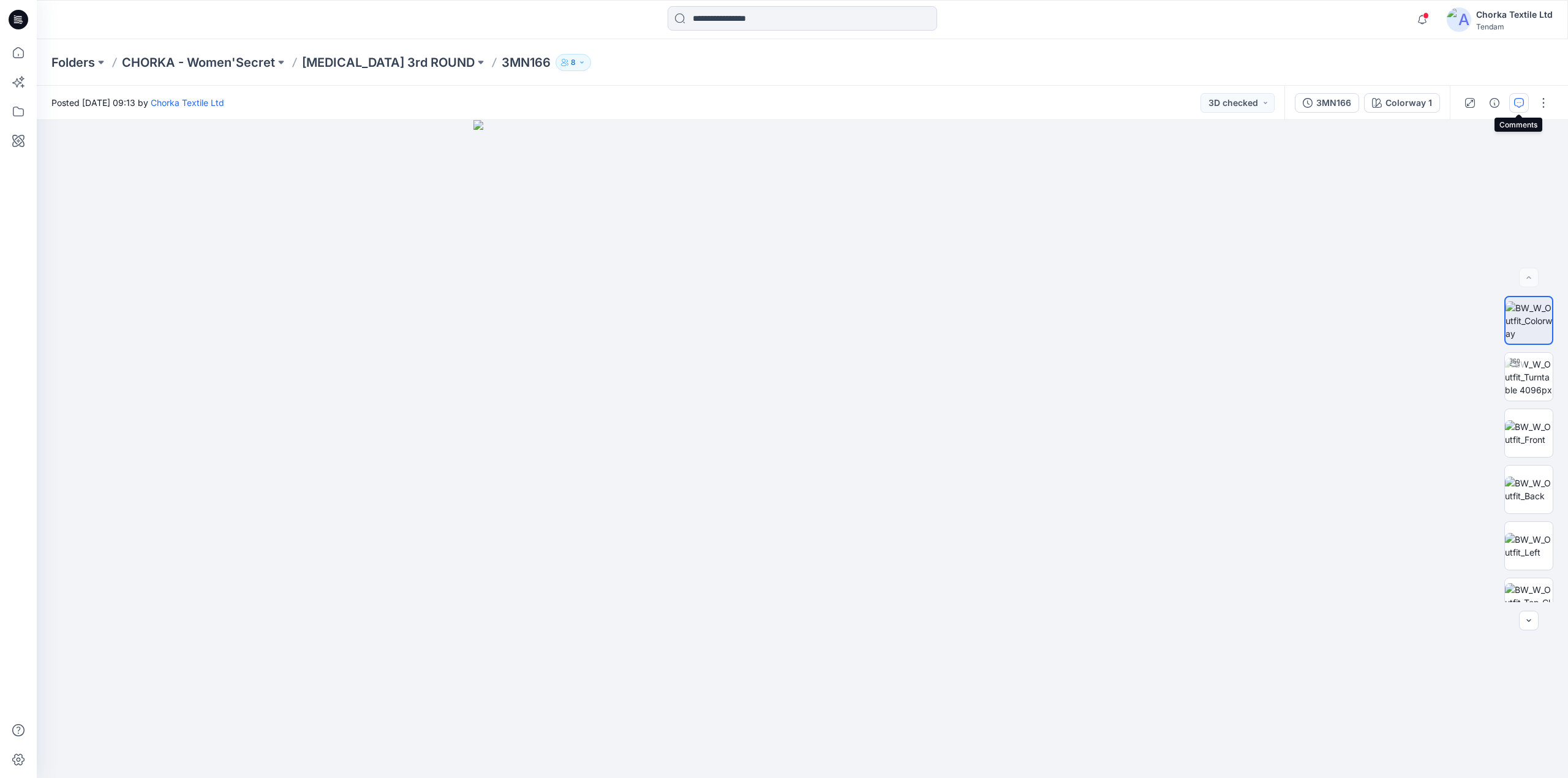
click at [1517, 103] on icon "button" at bounding box center [1519, 103] width 10 height 10
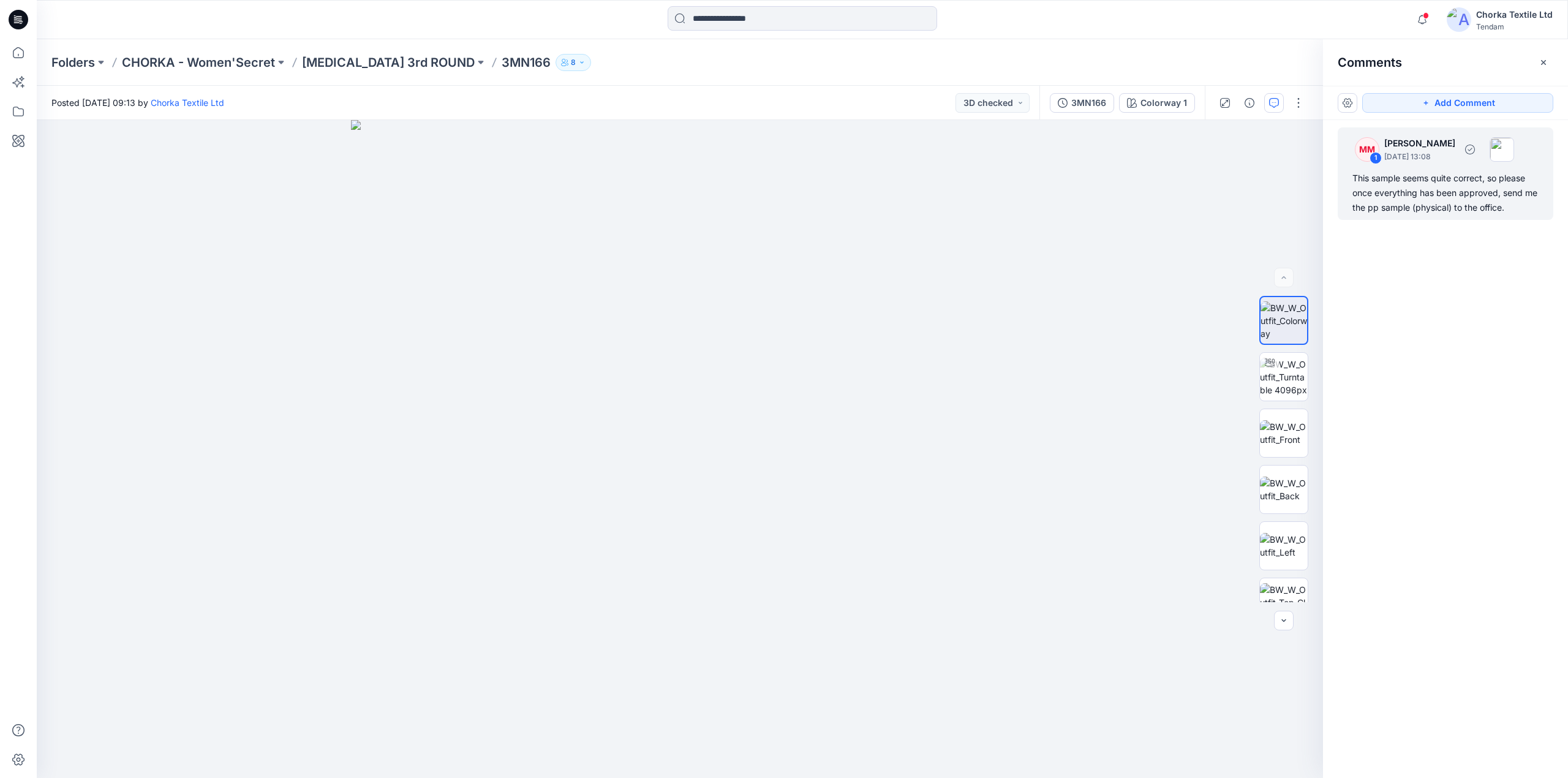
click at [1453, 194] on div "This sample seems quite correct, so please once everything has been approved, s…" at bounding box center [1445, 192] width 186 height 44
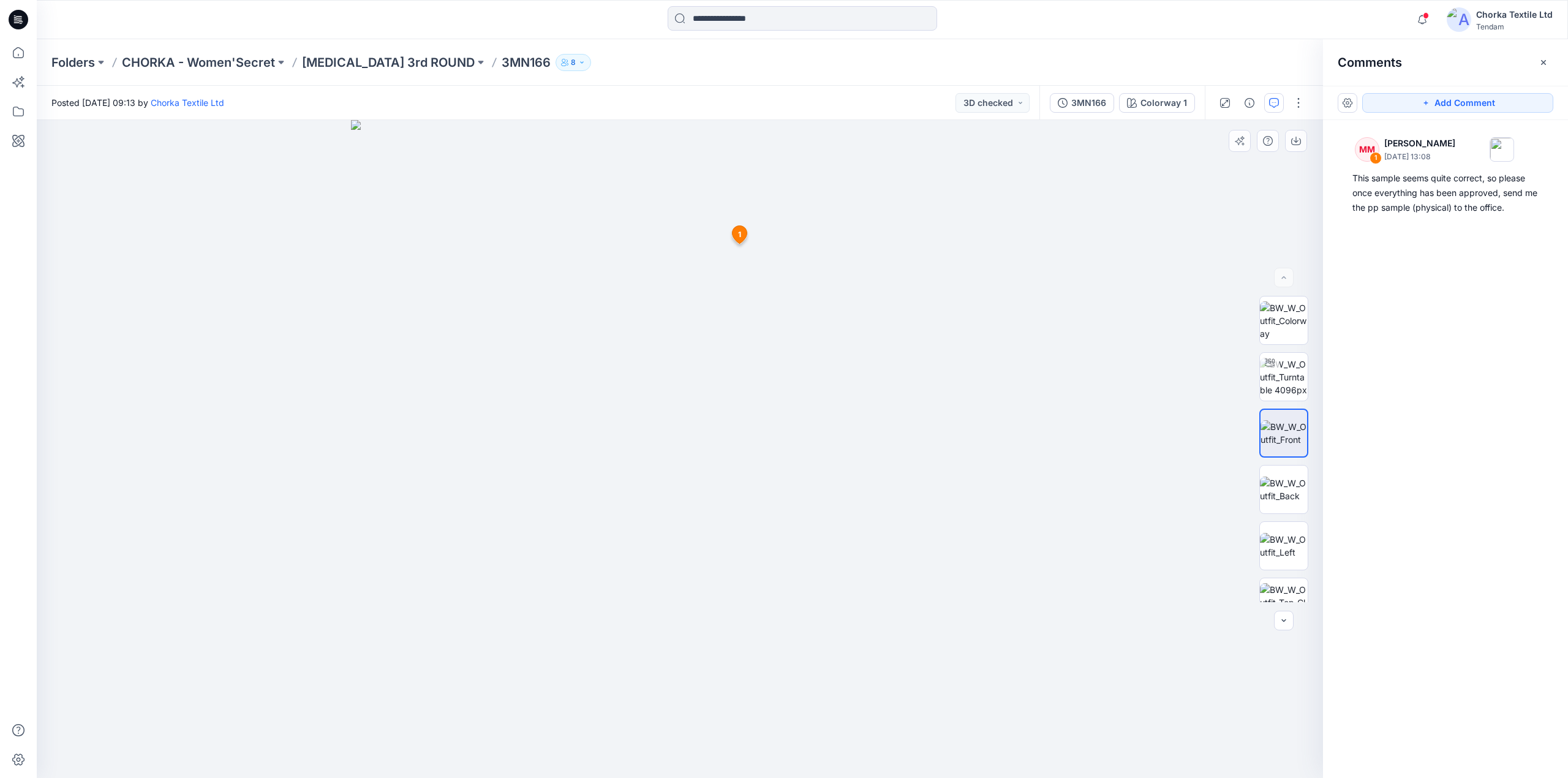
click at [1015, 349] on div at bounding box center [680, 449] width 1286 height 658
drag, startPoint x: 1493, startPoint y: 179, endPoint x: 1461, endPoint y: 189, distance: 33.5
click at [1492, 179] on div "This sample seems quite correct, so please once everything has been approved, s…" at bounding box center [1445, 192] width 186 height 44
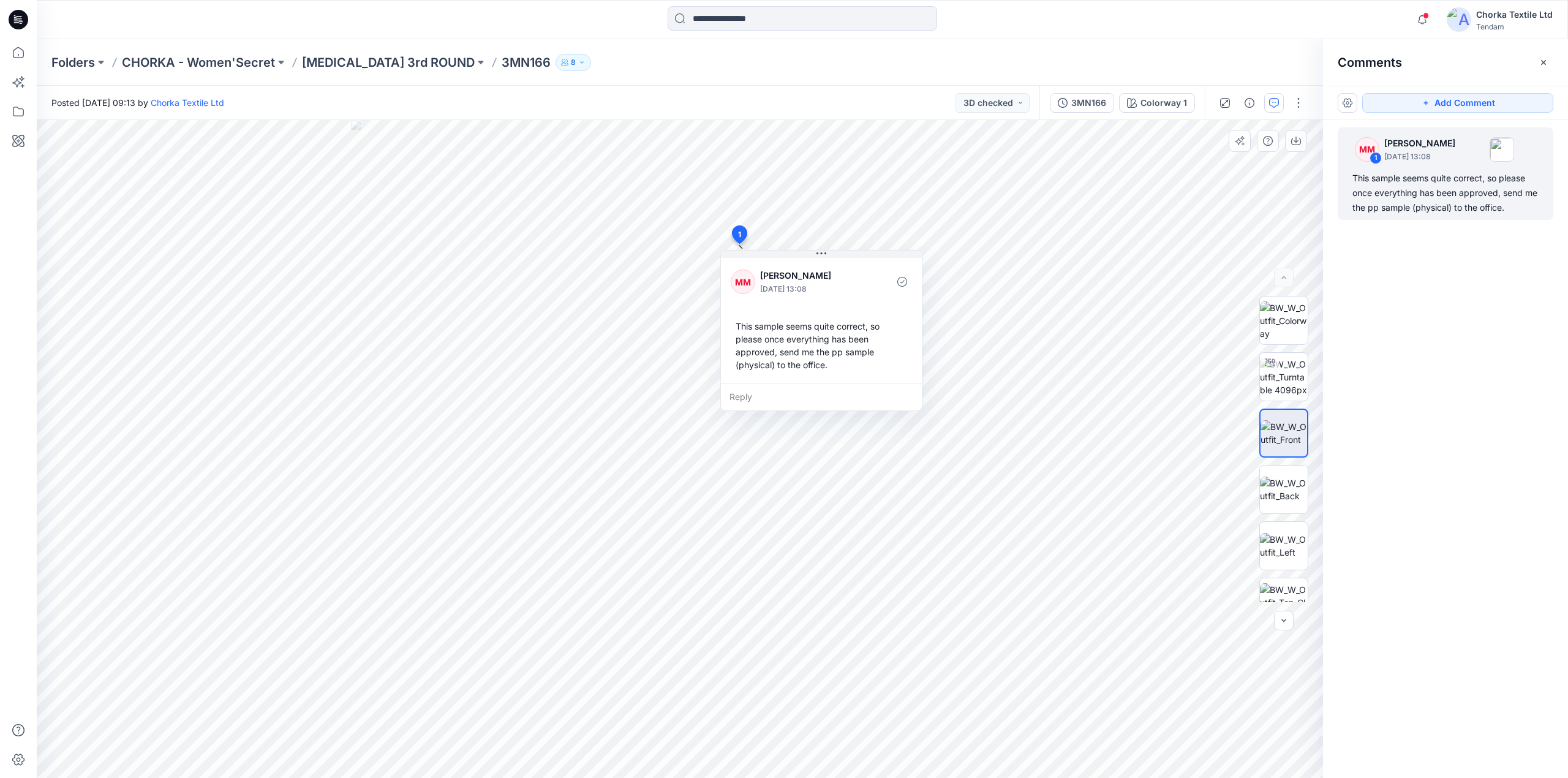
click at [767, 397] on div "Reply" at bounding box center [822, 397] width 201 height 27
click at [772, 410] on textarea "**********" at bounding box center [822, 399] width 201 height 30
drag, startPoint x: 769, startPoint y: 408, endPoint x: 770, endPoint y: 422, distance: 14.0
click at [769, 409] on textarea "**********" at bounding box center [822, 399] width 201 height 30
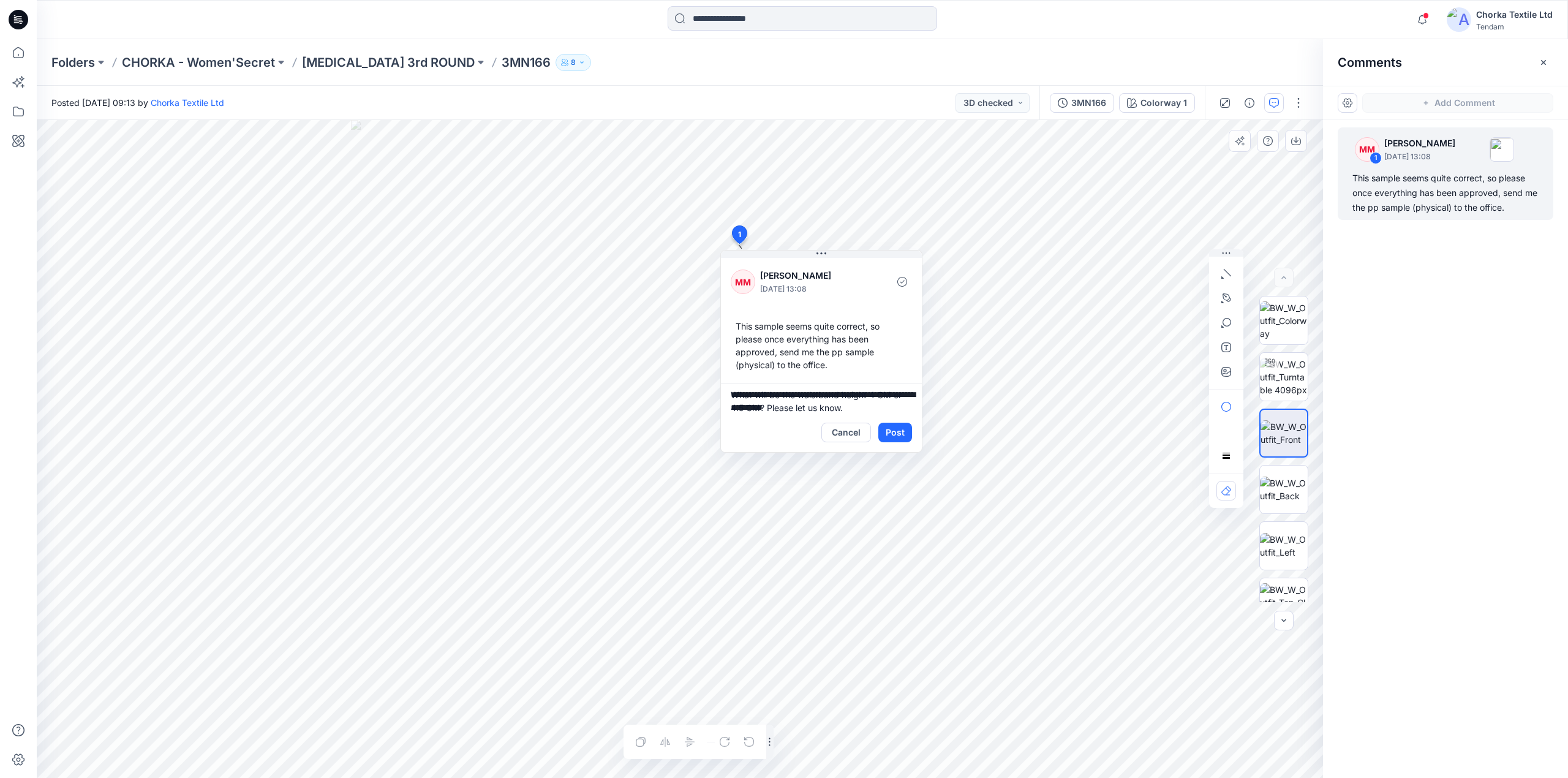
click at [780, 410] on textarea "**********" at bounding box center [822, 399] width 201 height 30
click at [774, 407] on textarea "**********" at bounding box center [822, 399] width 201 height 30
type textarea "**********"
click at [894, 429] on button "Post" at bounding box center [895, 432] width 34 height 20
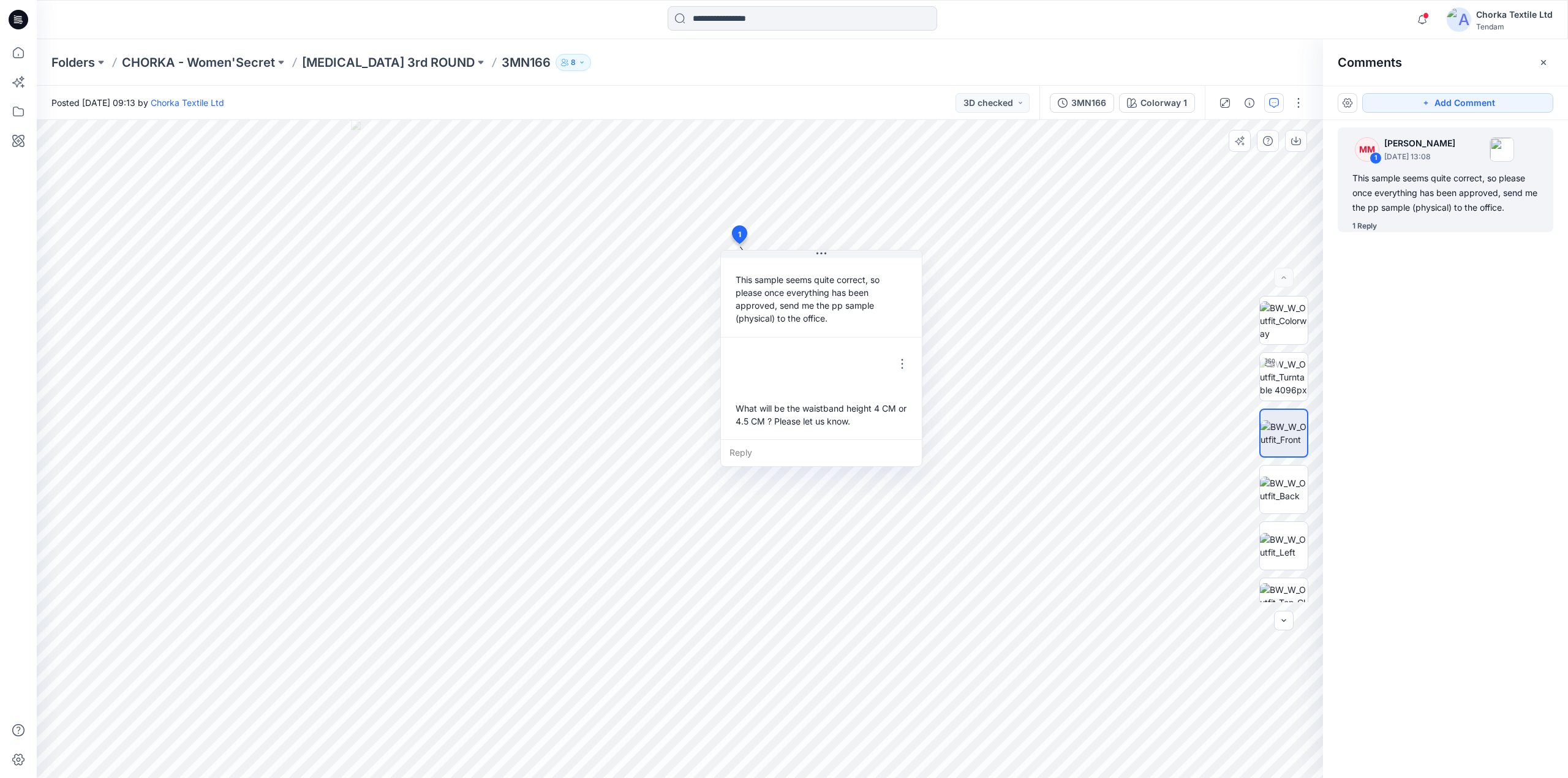
scroll to position [47, 0]
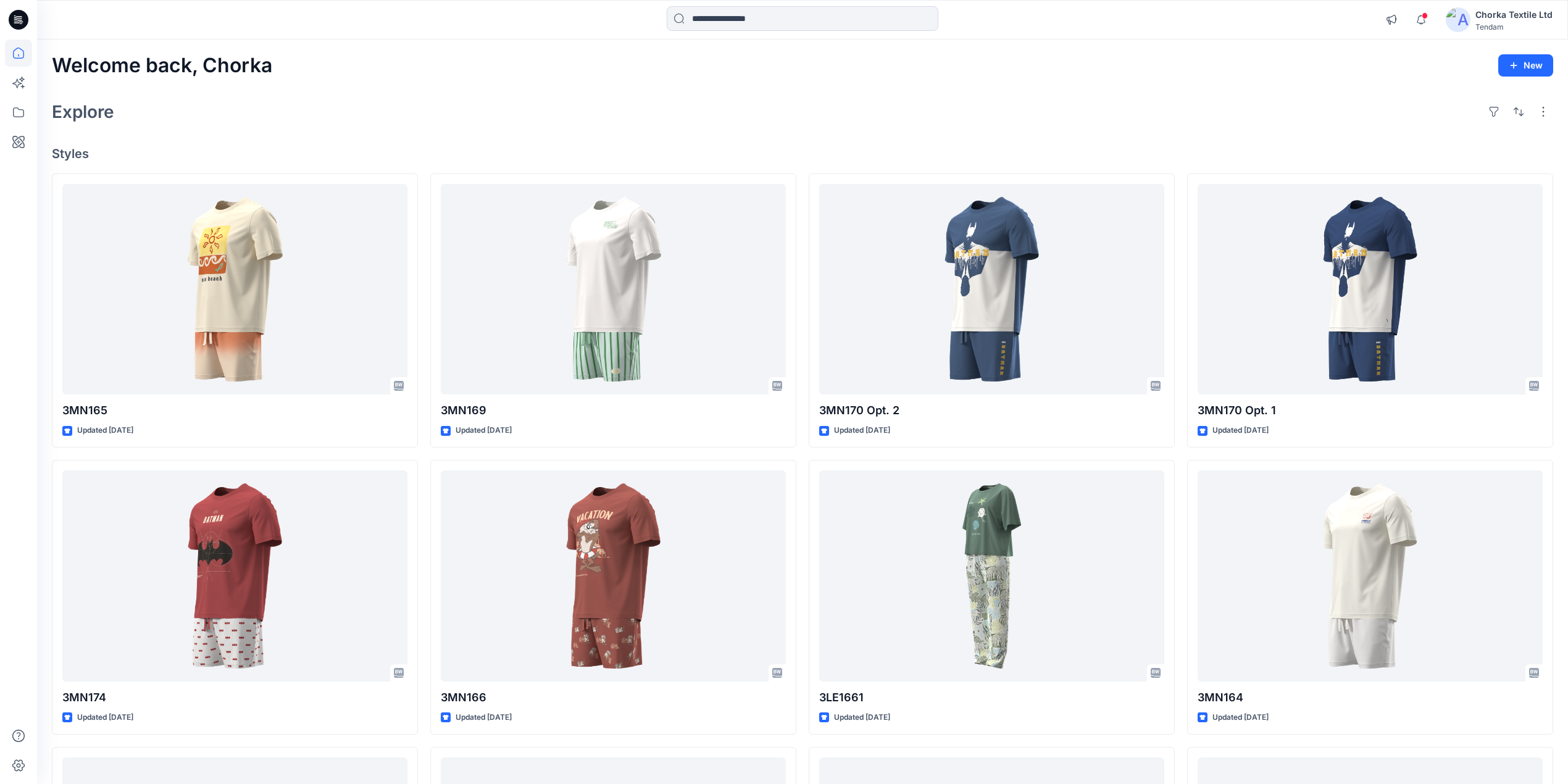
click at [1006, 124] on div "Explore" at bounding box center [802, 112] width 1501 height 30
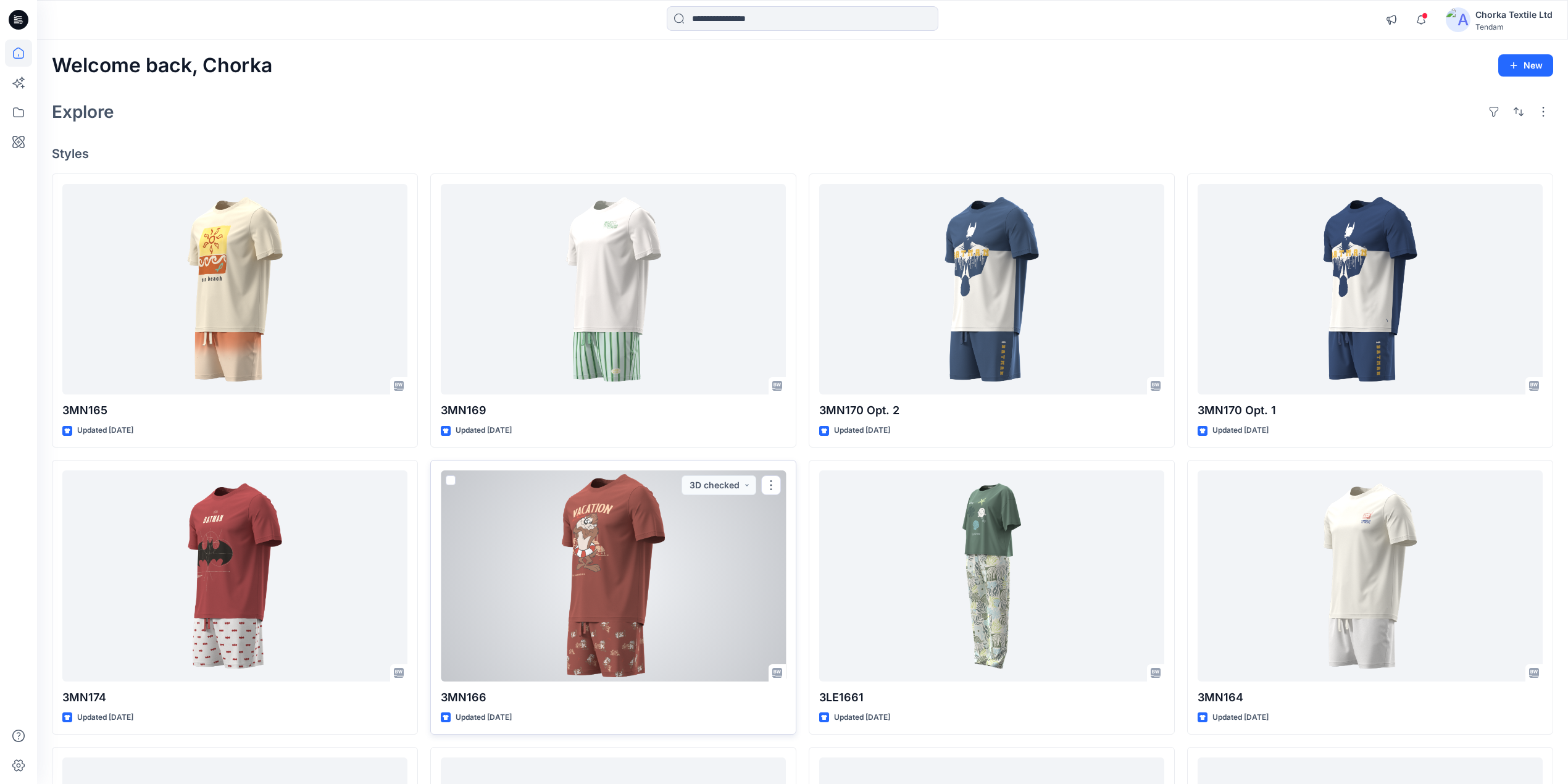
click at [594, 559] on div at bounding box center [613, 576] width 345 height 211
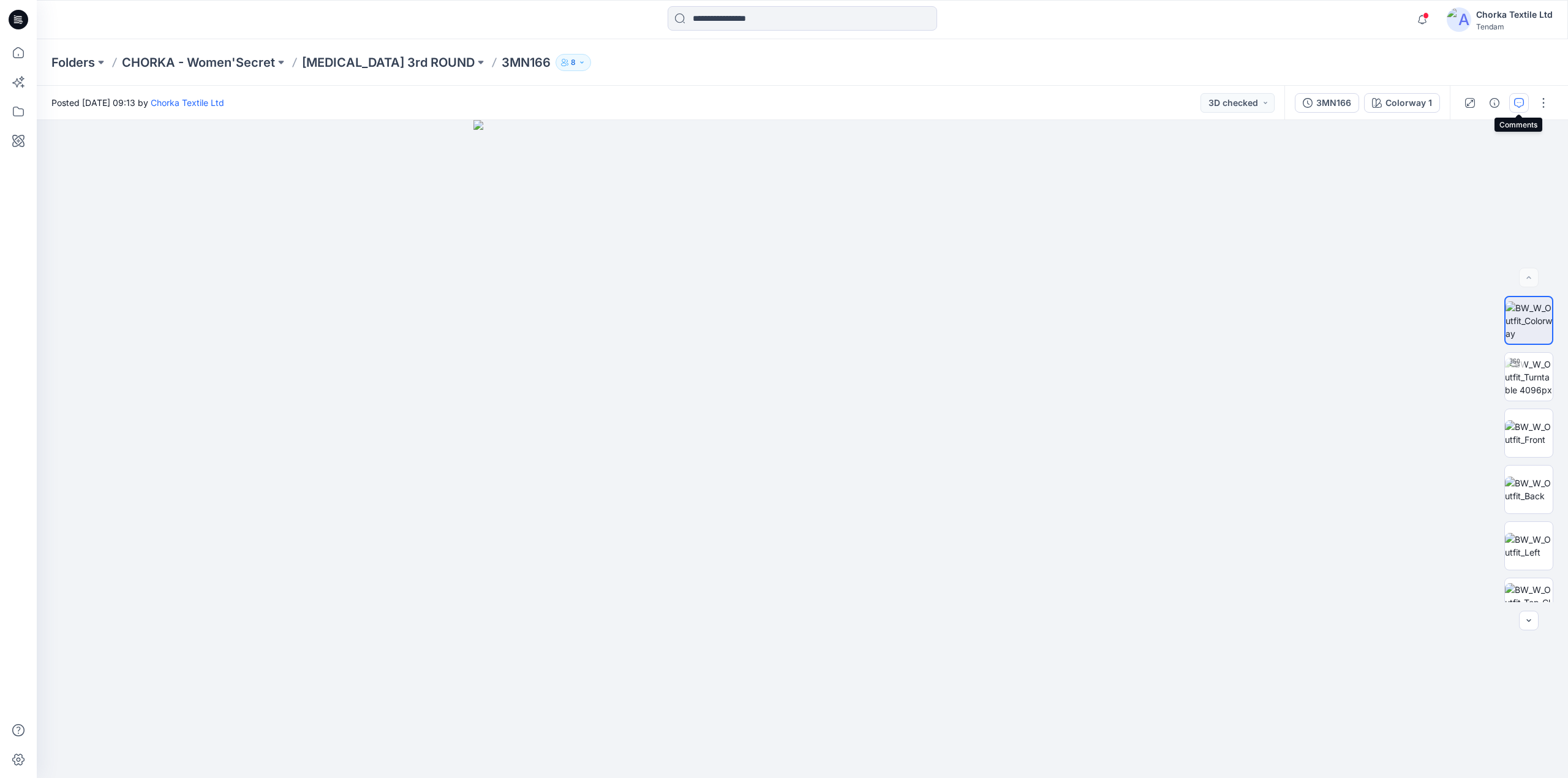
click at [1519, 99] on icon "button" at bounding box center [1519, 103] width 10 height 10
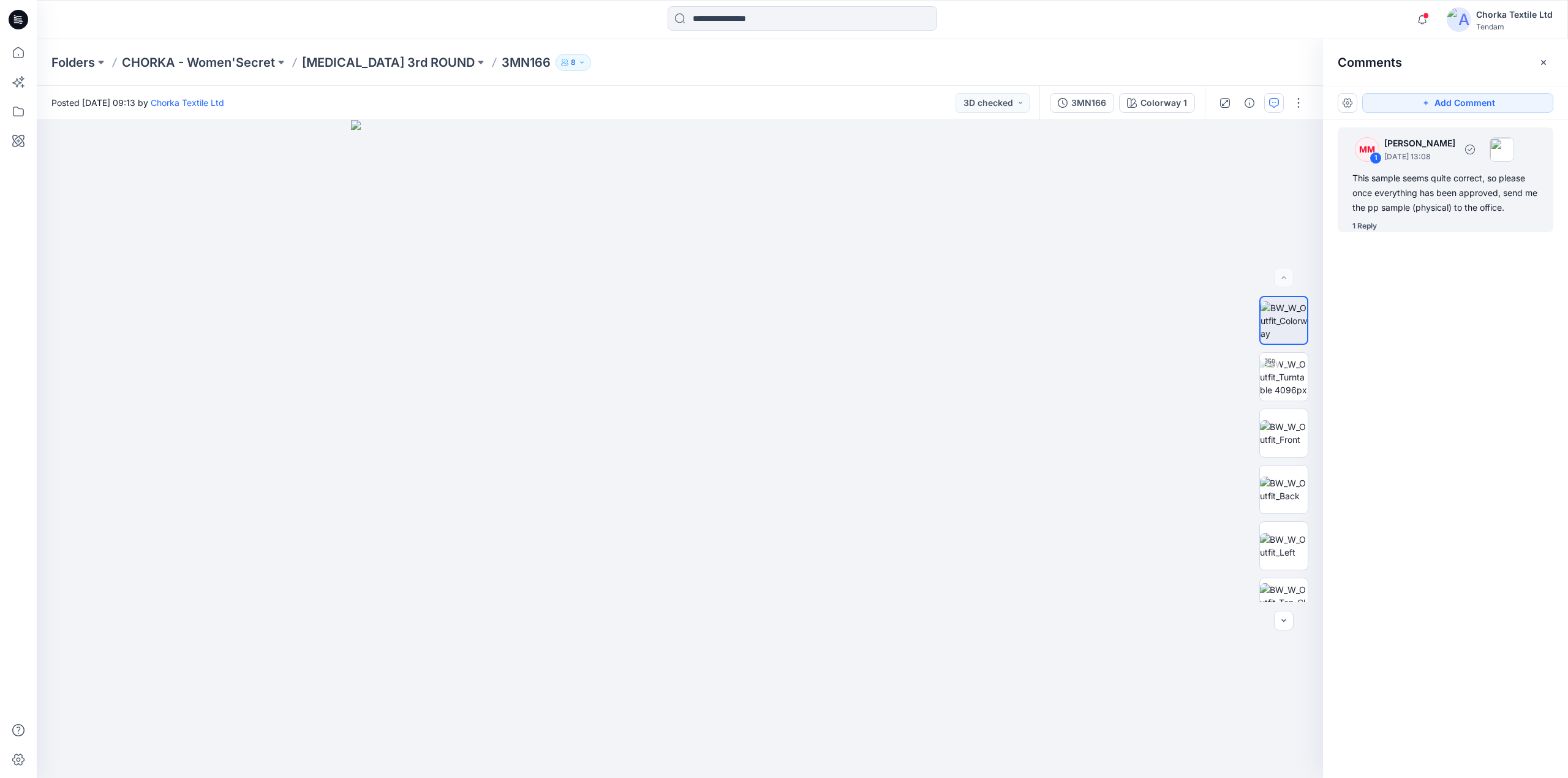
click at [1451, 192] on div "This sample seems quite correct, so please once everything has been approved, s…" at bounding box center [1445, 192] width 186 height 44
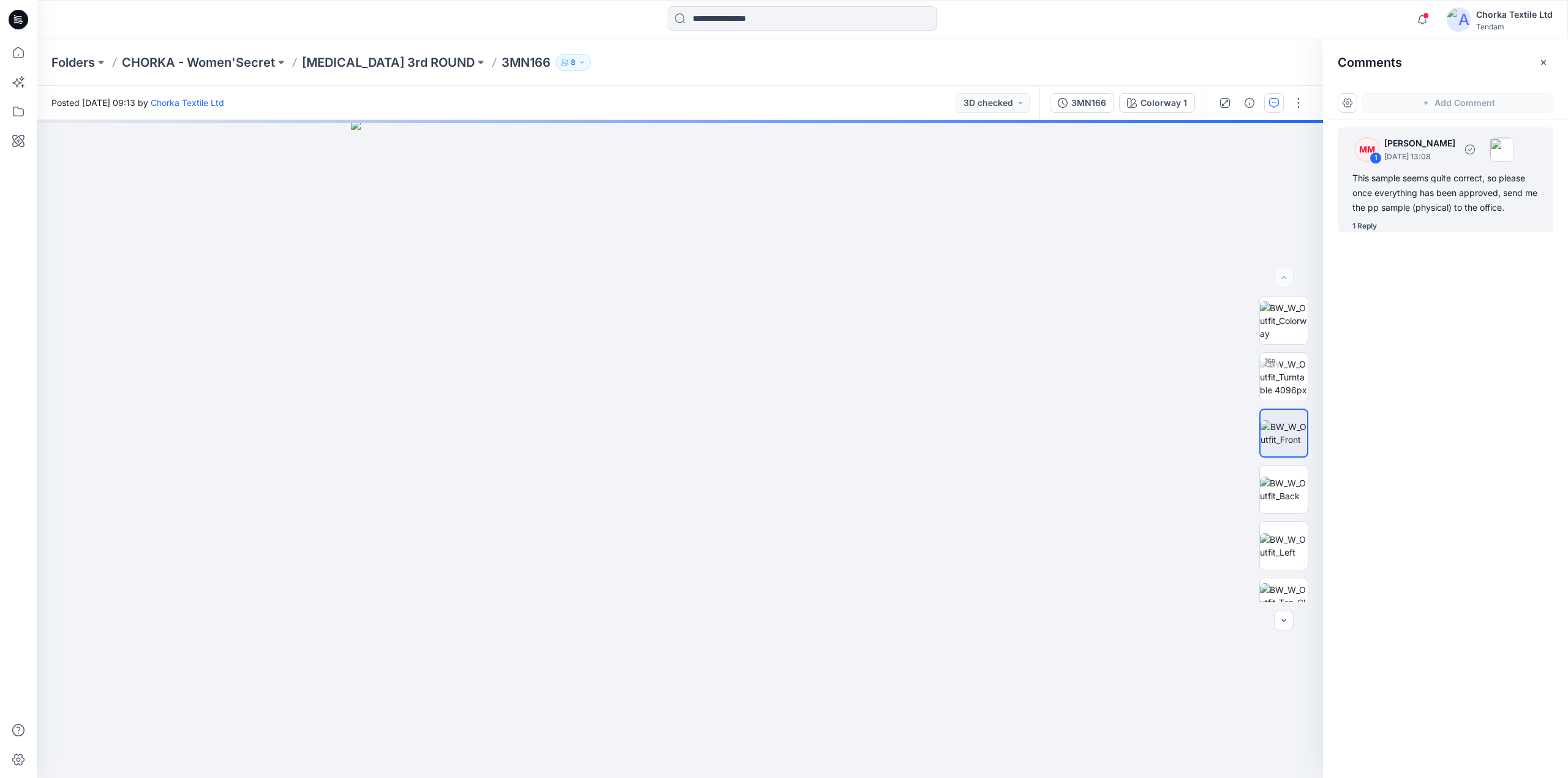
click at [1363, 223] on div "1 Reply" at bounding box center [1364, 226] width 25 height 12
click at [1427, 289] on div "MM 1 Marta Miquel October 08, 2025 13:08 This sample seems quite correct, so pl…" at bounding box center [1445, 426] width 245 height 613
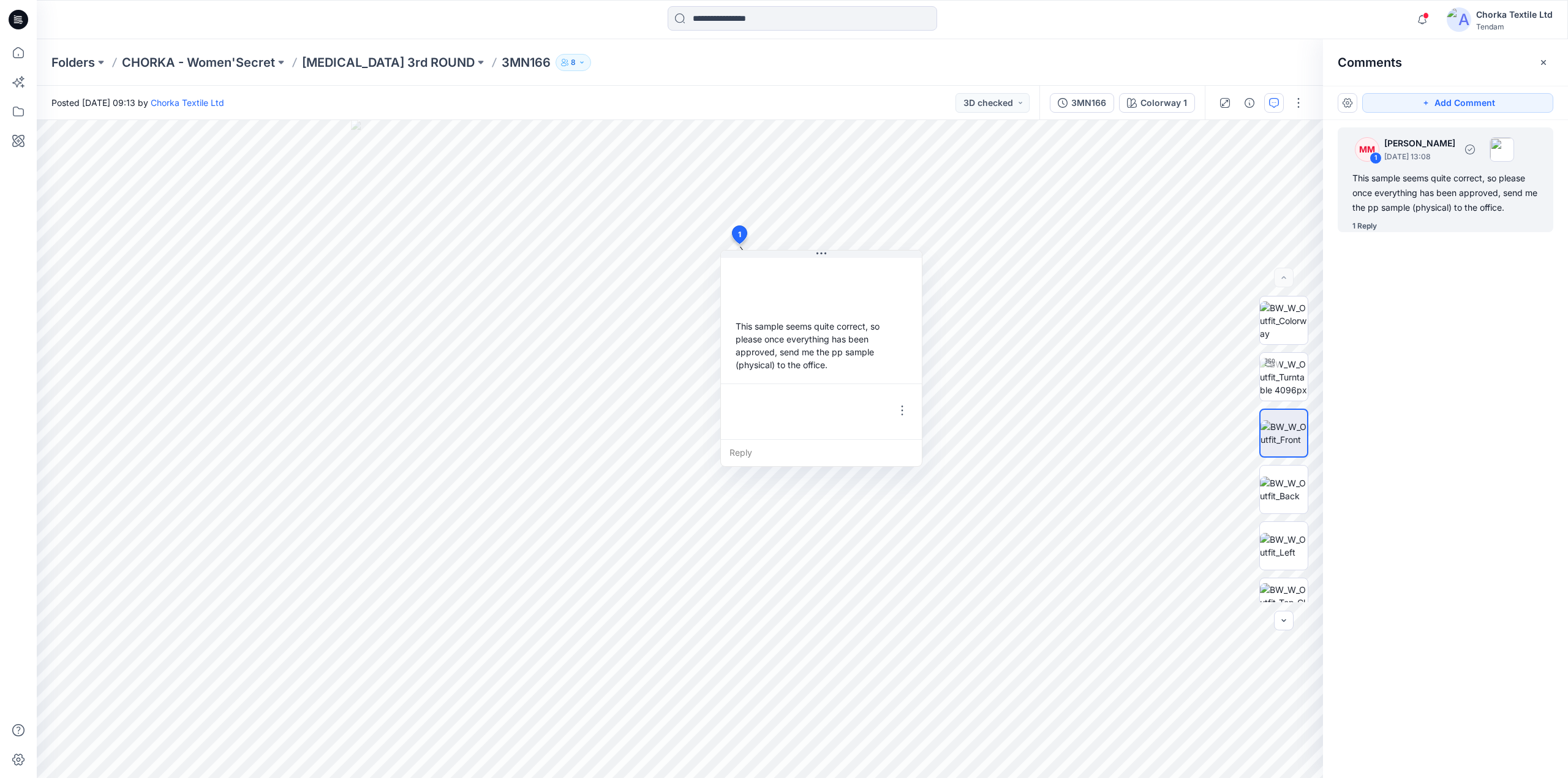
click at [1460, 197] on div "This sample seems quite correct, so please once everything has been approved, s…" at bounding box center [1445, 192] width 186 height 44
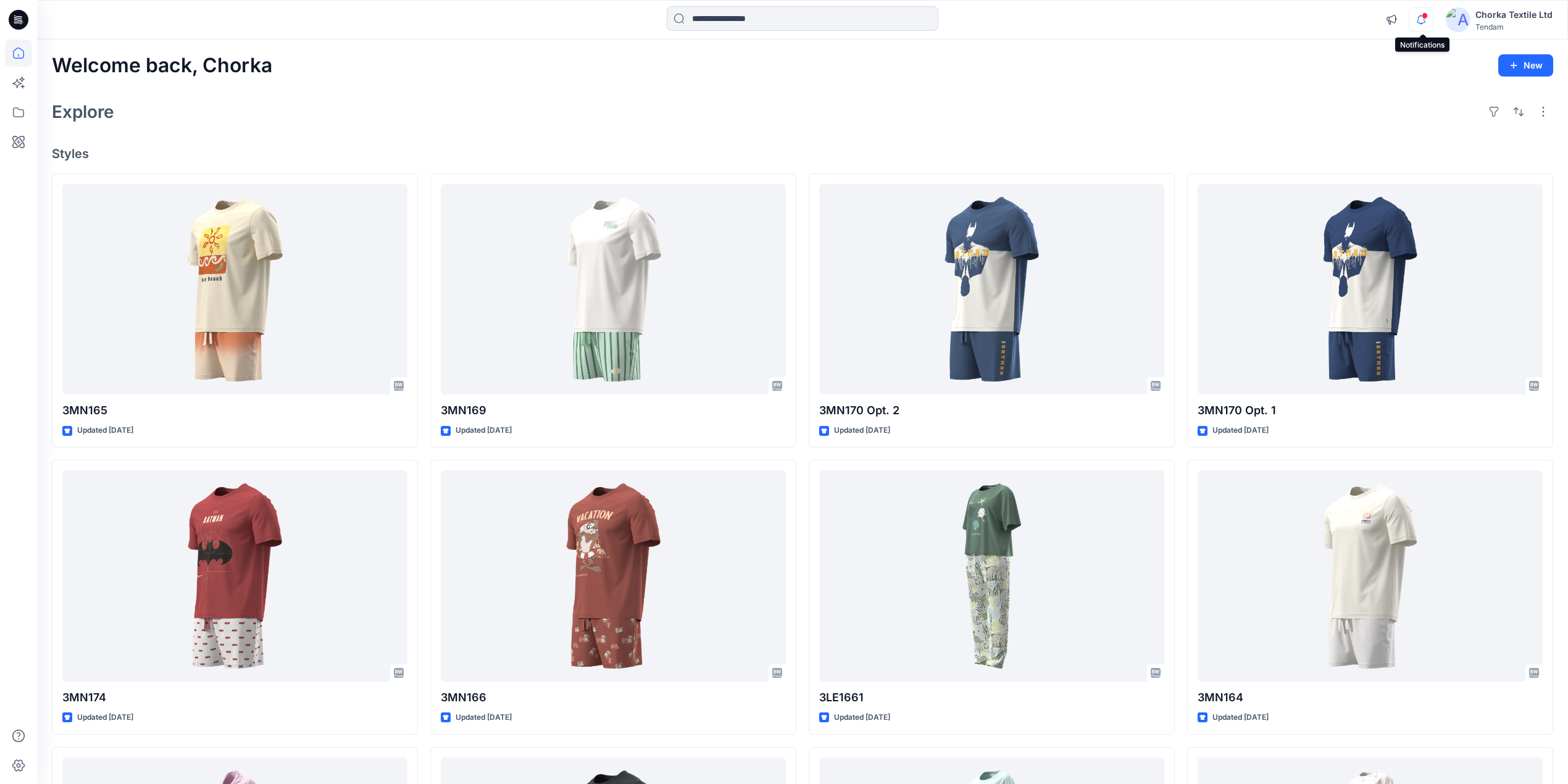
click at [1421, 19] on icon "button" at bounding box center [1421, 20] width 24 height 25
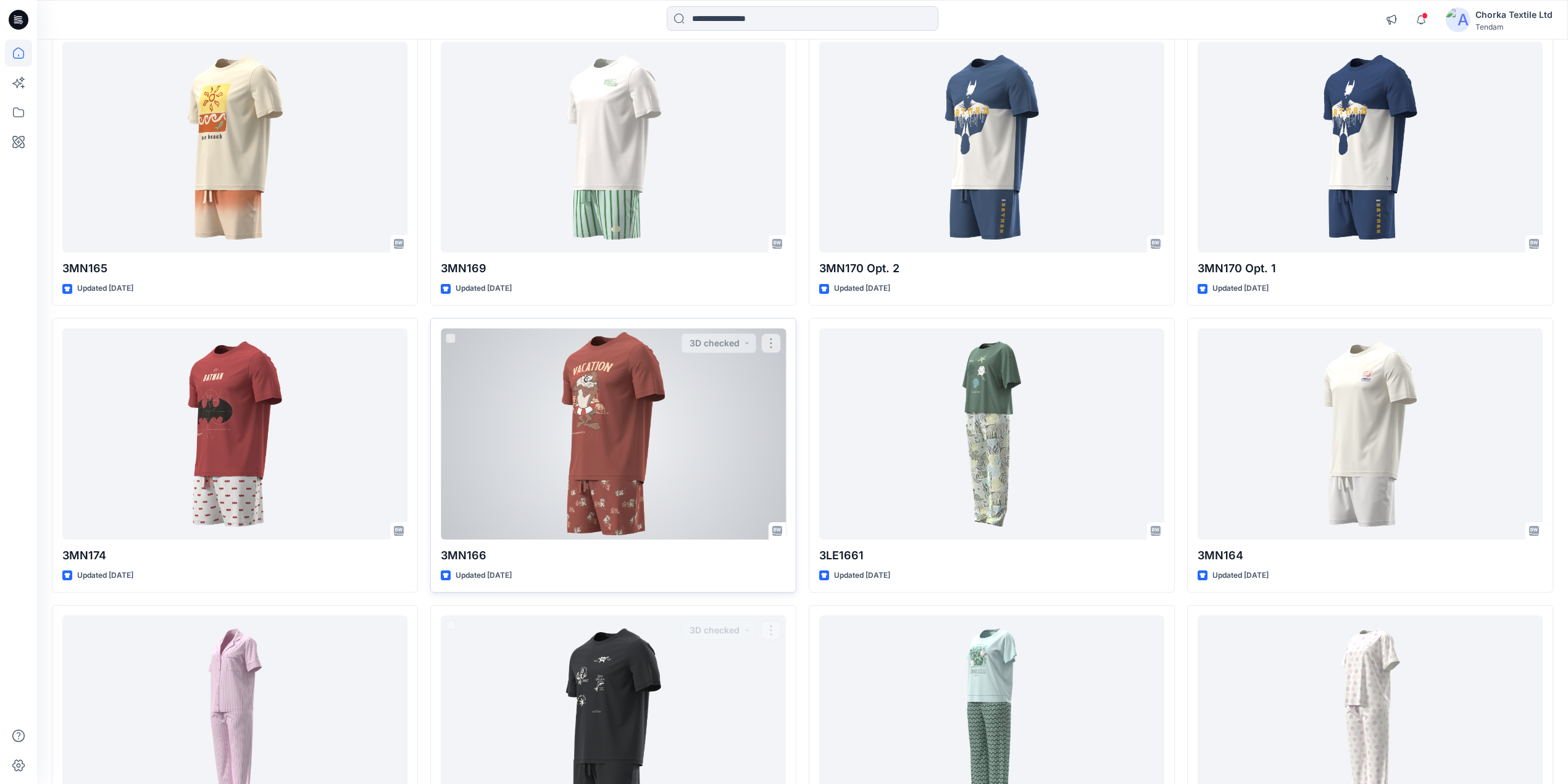
scroll to position [50, 0]
